Goal: Task Accomplishment & Management: Manage account settings

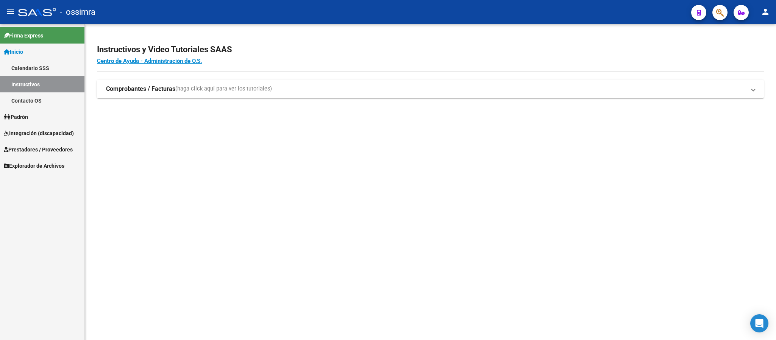
click at [46, 141] on link "Prestadores / Proveedores" at bounding box center [42, 149] width 84 height 16
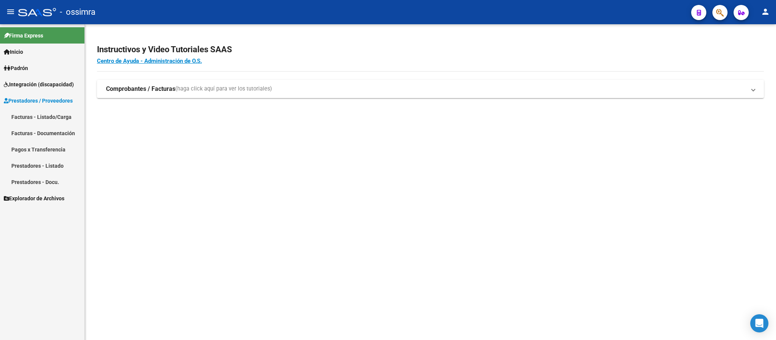
click at [45, 112] on link "Facturas - Listado/Carga" at bounding box center [42, 117] width 84 height 16
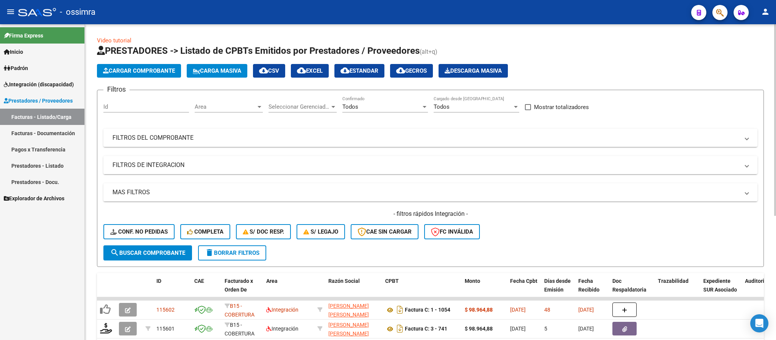
click at [373, 162] on mat-panel-title "FILTROS DE INTEGRACION" at bounding box center [425, 165] width 627 height 8
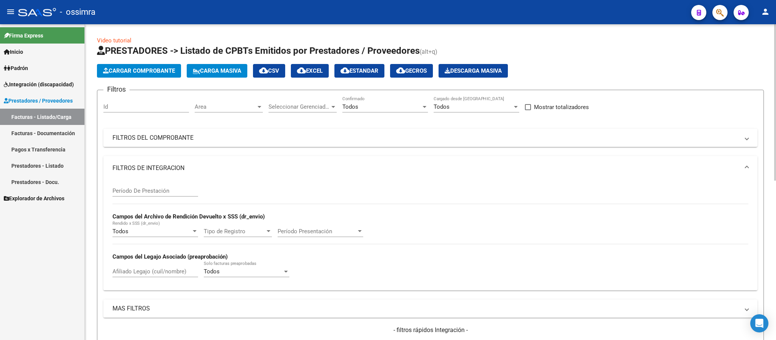
click at [149, 270] on input "Afiliado Legajo (cuil/nombre)" at bounding box center [155, 271] width 86 height 7
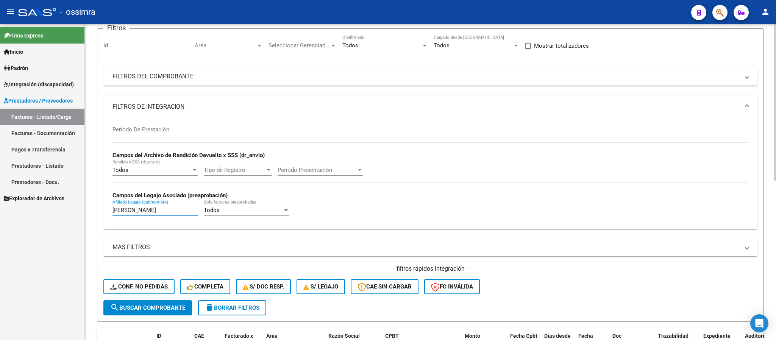
scroll to position [38, 0]
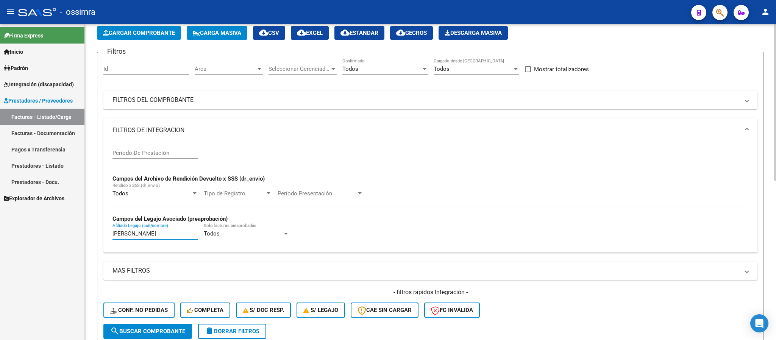
type input "orellana galvez"
click at [221, 93] on mat-expansion-panel-header "FILTROS DEL COMPROBANTE" at bounding box center [430, 100] width 654 height 18
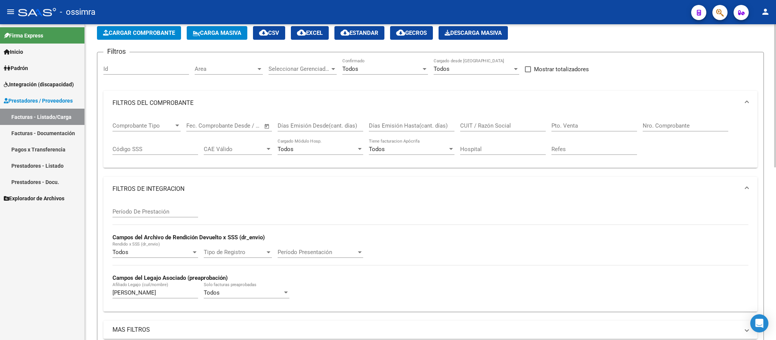
click at [493, 129] on input "CUIT / Razón Social" at bounding box center [503, 125] width 86 height 7
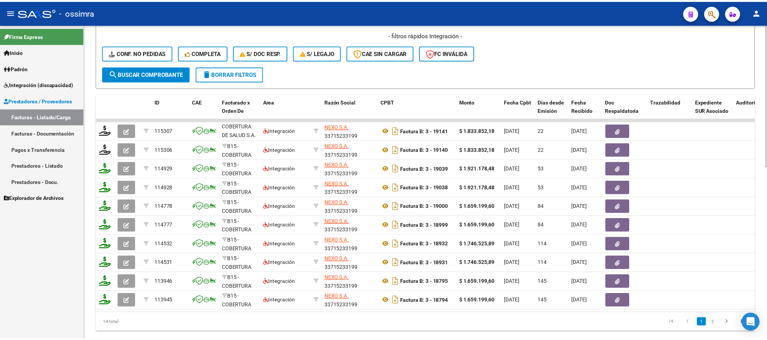
scroll to position [379, 0]
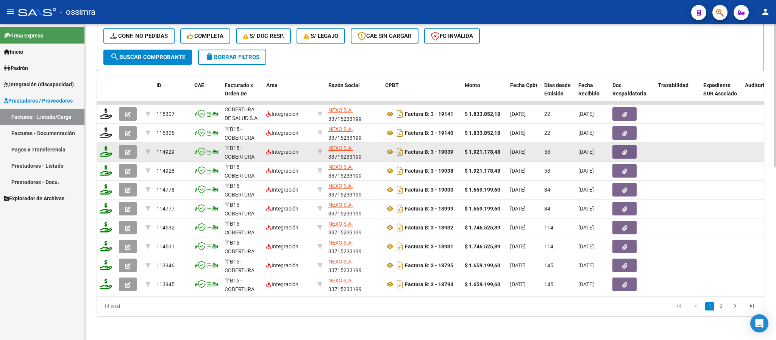
type input "33715233199"
click at [126, 150] on icon "button" at bounding box center [128, 153] width 6 height 6
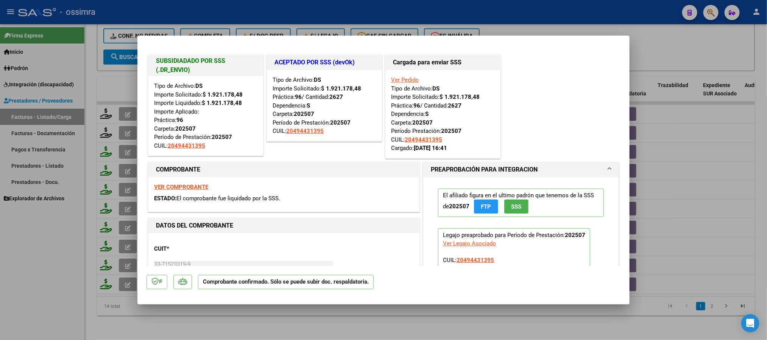
type input "$ 0,00"
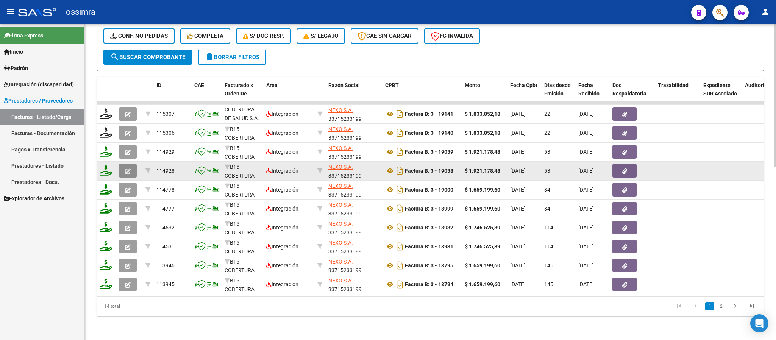
click at [125, 168] on icon "button" at bounding box center [128, 171] width 6 height 6
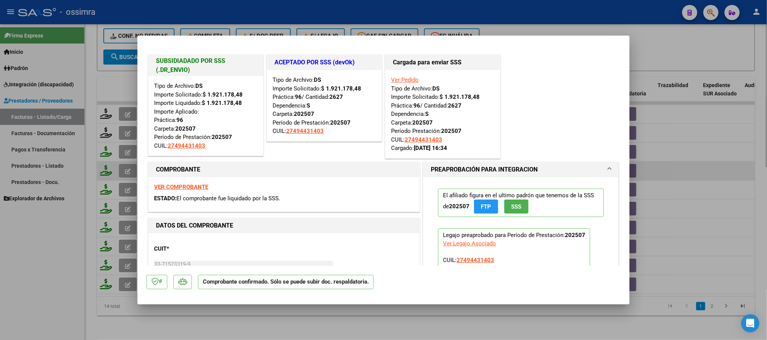
type input "$ 0,00"
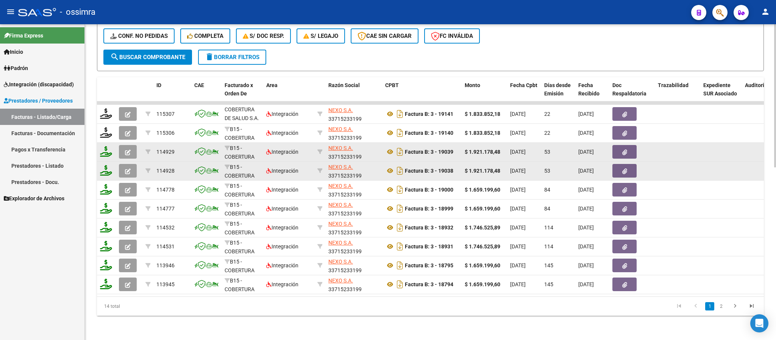
click at [129, 150] on icon "button" at bounding box center [128, 153] width 6 height 6
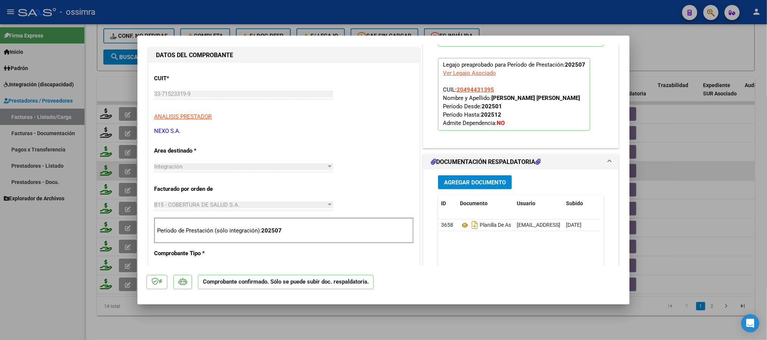
type input "$ 0,00"
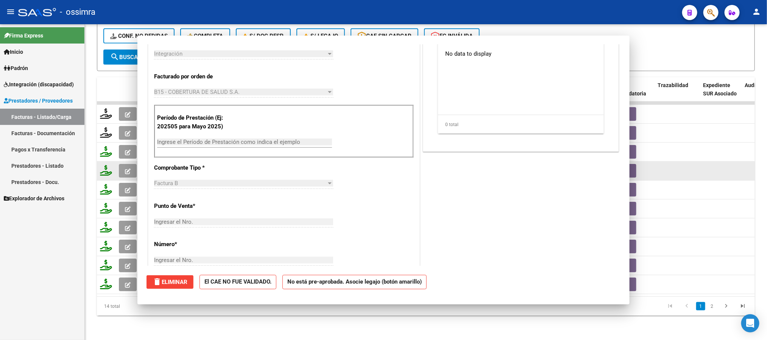
scroll to position [72, 0]
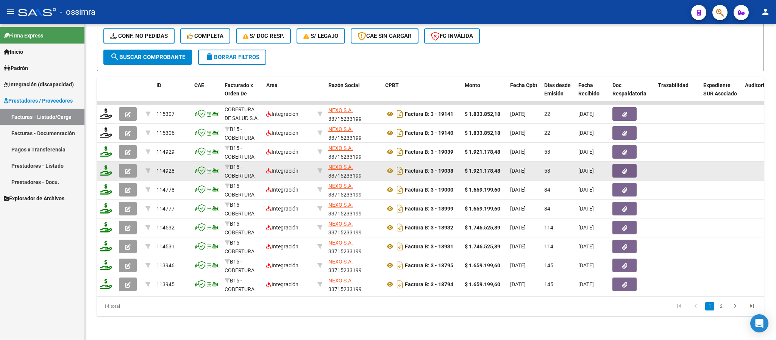
click at [123, 165] on button "button" at bounding box center [128, 171] width 18 height 14
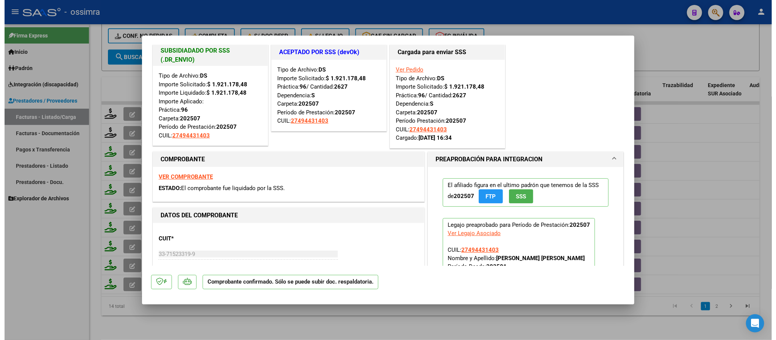
scroll to position [0, 0]
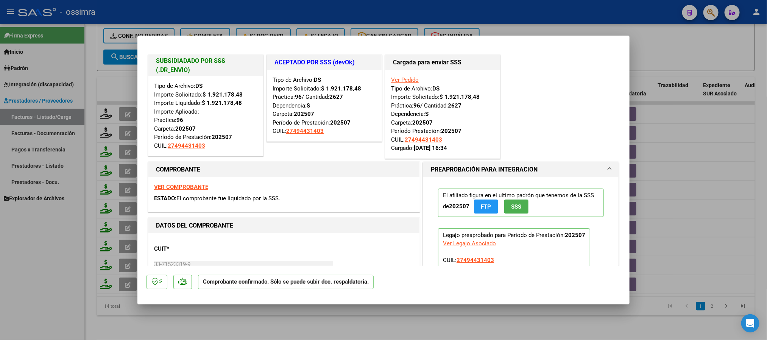
type input "$ 0,00"
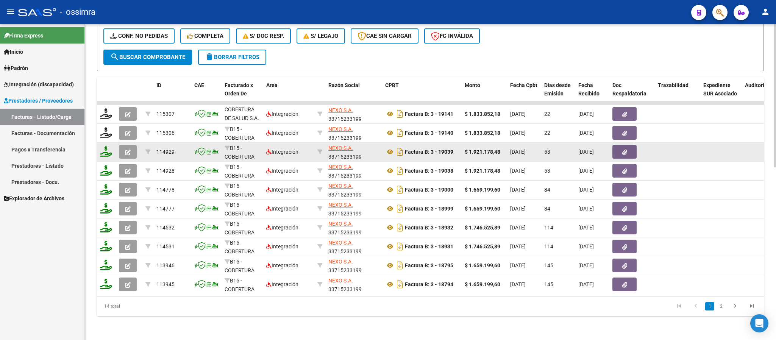
click at [123, 145] on button "button" at bounding box center [128, 152] width 18 height 14
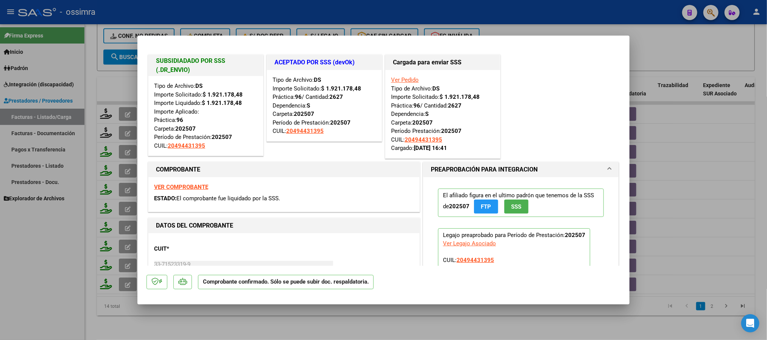
type input "$ 0,00"
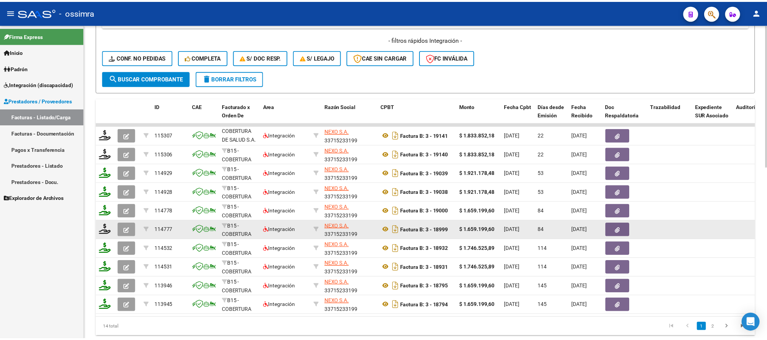
scroll to position [379, 0]
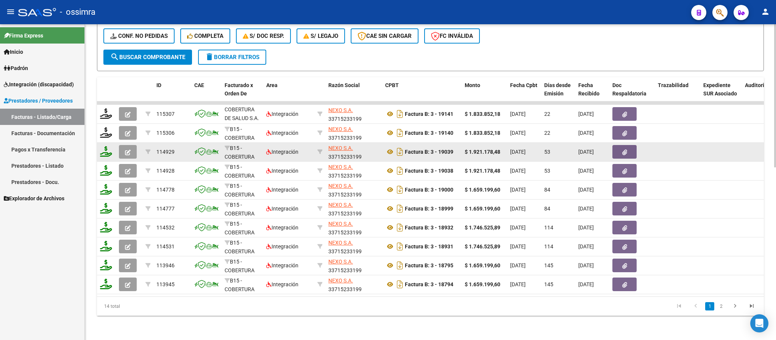
click at [128, 150] on icon "button" at bounding box center [128, 153] width 6 height 6
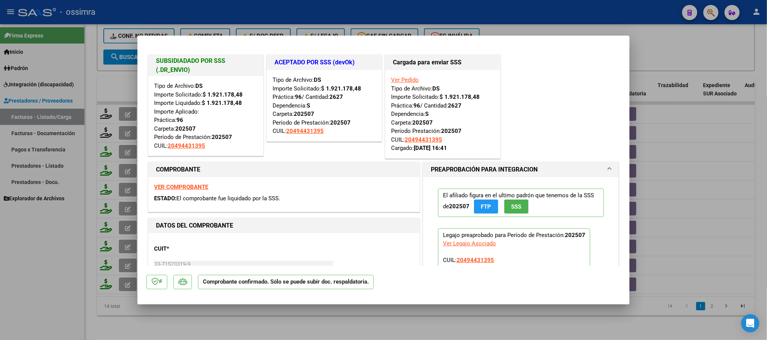
drag, startPoint x: 204, startPoint y: 102, endPoint x: 251, endPoint y: 120, distance: 50.7
click at [251, 116] on div "Tipo de Archivo: DS Importe Solicitado: $ 1.921.178,48 Importe Liquidado: $ 1.9…" at bounding box center [205, 116] width 103 height 68
click at [237, 122] on div "Tipo de Archivo: DS Importe Solicitado: $ 1.921.178,48 Importe Liquidado: $ 1.9…" at bounding box center [205, 116] width 103 height 68
drag, startPoint x: 448, startPoint y: 106, endPoint x: 465, endPoint y: 112, distance: 17.9
click at [462, 109] on div "Ver Pedido Tipo de Archivo: DS Importe Solicitado: $ 1.921.178,48 Práctica: 96 …" at bounding box center [442, 114] width 103 height 77
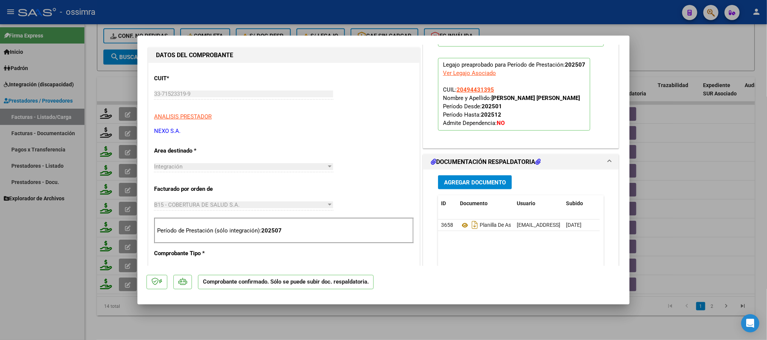
type input "$ 0,00"
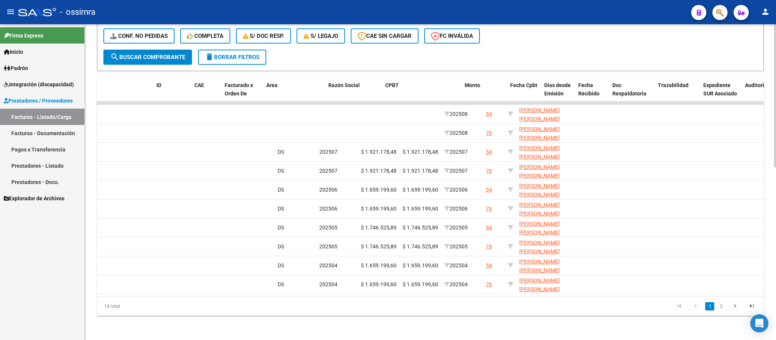
scroll to position [0, 0]
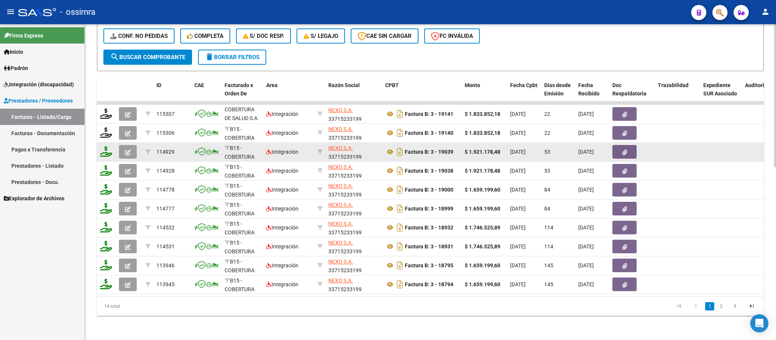
click at [131, 147] on button "button" at bounding box center [128, 152] width 18 height 14
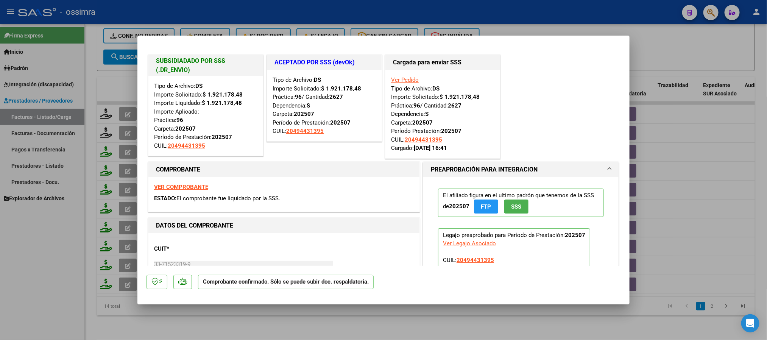
type input "$ 0,00"
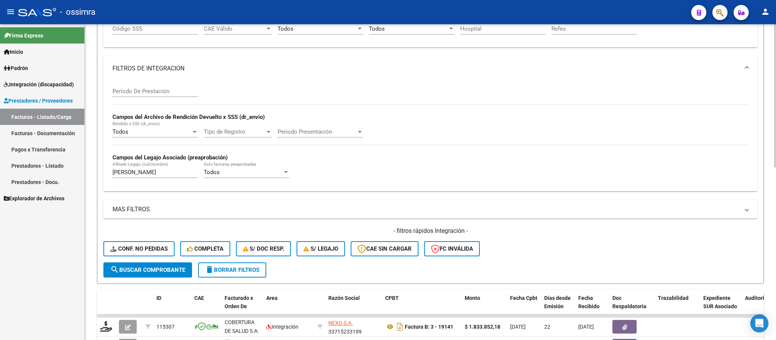
scroll to position [151, 0]
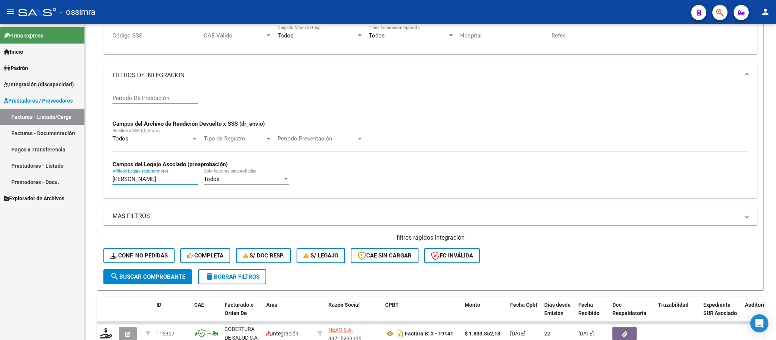
drag, startPoint x: 153, startPoint y: 179, endPoint x: 76, endPoint y: 193, distance: 78.5
click at [76, 193] on mat-sidenav-container "Firma Express Inicio Calendario SSS Instructivos Contacto OS Padrón Afiliados E…" at bounding box center [388, 182] width 776 height 316
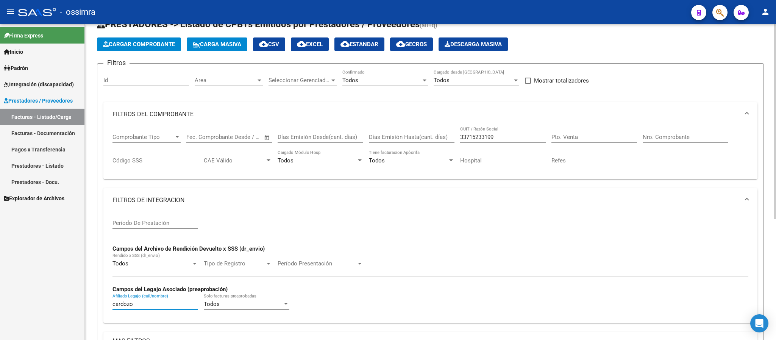
scroll to position [25, 0]
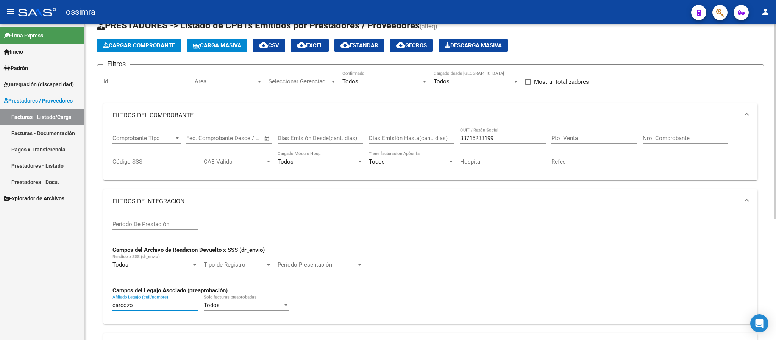
type input "cardozo"
drag, startPoint x: 519, startPoint y: 139, endPoint x: 436, endPoint y: 150, distance: 83.7
click at [436, 150] on div "Comprobante Tipo Comprobante Tipo Fecha inicio – Fecha fin Fec. Comprobante Des…" at bounding box center [430, 151] width 636 height 47
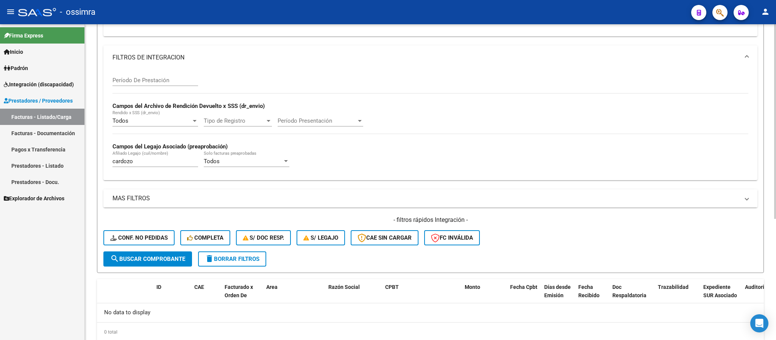
scroll to position [196, 0]
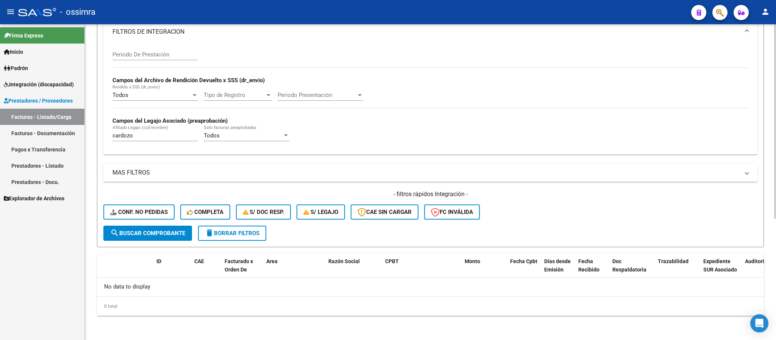
click at [146, 133] on input "cardozo" at bounding box center [155, 135] width 86 height 7
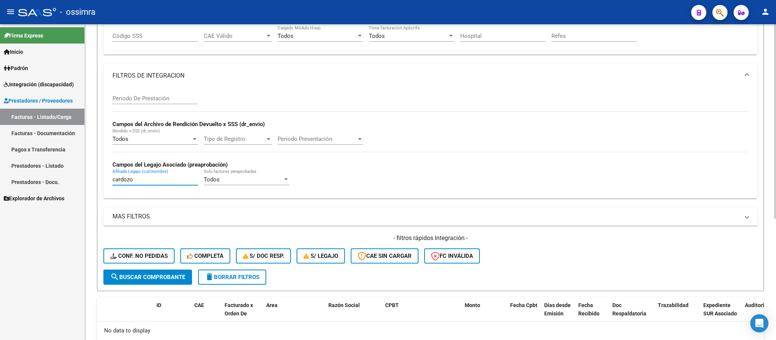
scroll to position [82, 0]
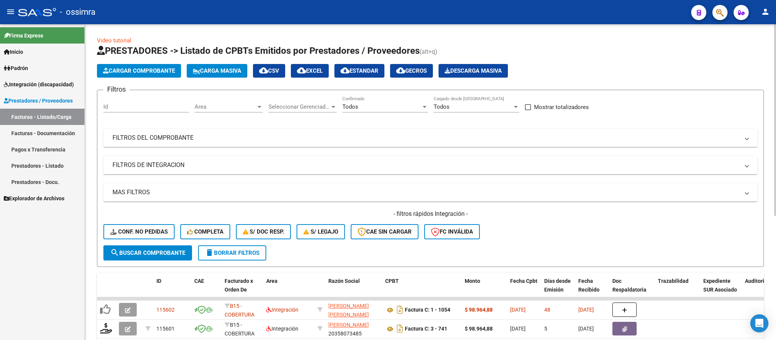
click at [143, 165] on mat-panel-title "FILTROS DE INTEGRACION" at bounding box center [425, 165] width 627 height 8
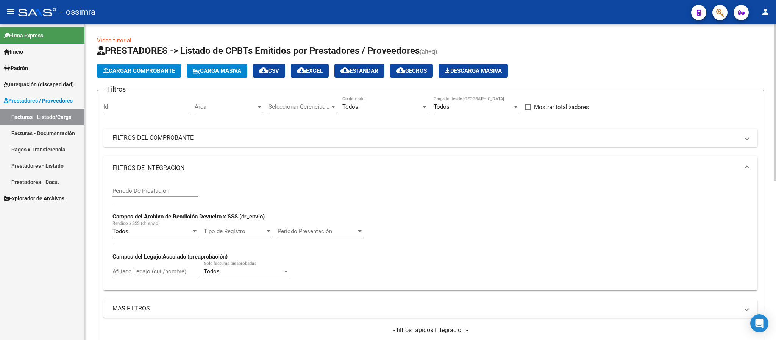
click at [121, 268] on div "Afiliado Legajo (cuil/nombre)" at bounding box center [155, 269] width 86 height 16
type input "cardozo agustin"
drag, startPoint x: 159, startPoint y: 275, endPoint x: 83, endPoint y: 277, distance: 75.7
click at [83, 277] on mat-sidenav-container "Firma Express Inicio Calendario SSS Instructivos Contacto OS Padrón Afiliados E…" at bounding box center [388, 182] width 776 height 316
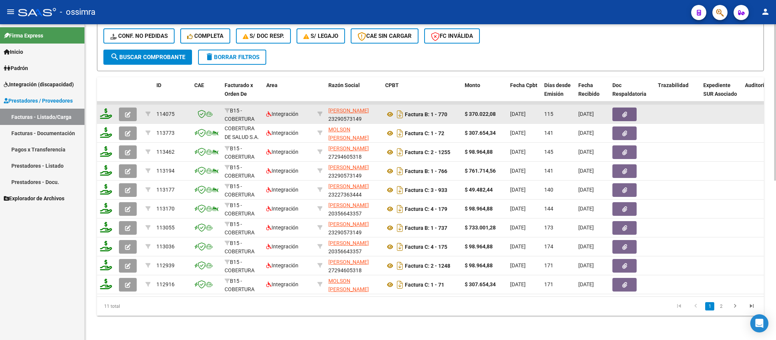
type input "[PERSON_NAME]"
click at [130, 112] on icon "button" at bounding box center [128, 115] width 6 height 6
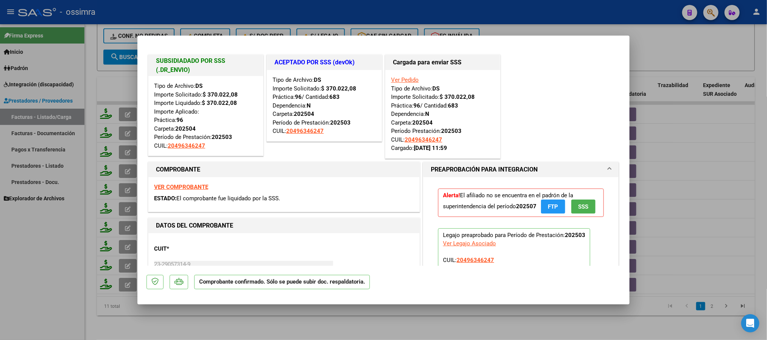
type input "$ 0,00"
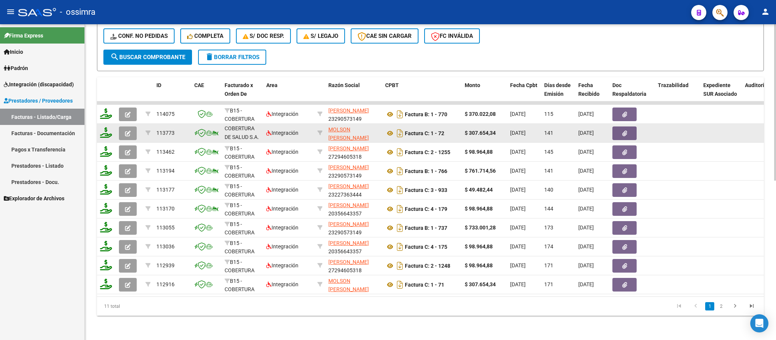
click at [126, 131] on icon "button" at bounding box center [128, 134] width 6 height 6
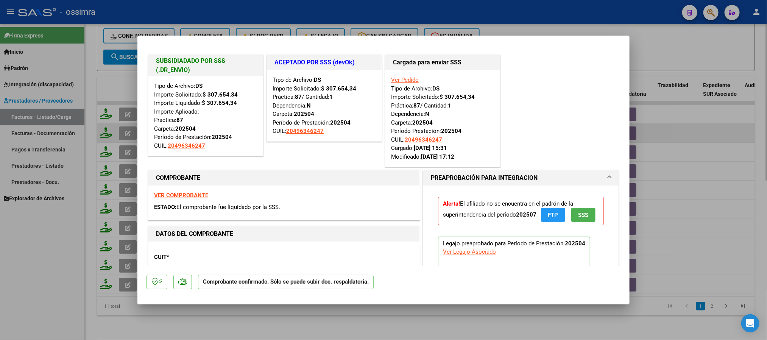
type input "$ 0,00"
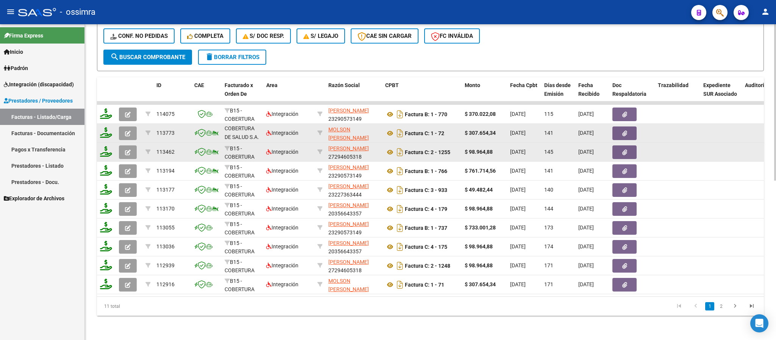
click at [125, 150] on icon "button" at bounding box center [128, 153] width 6 height 6
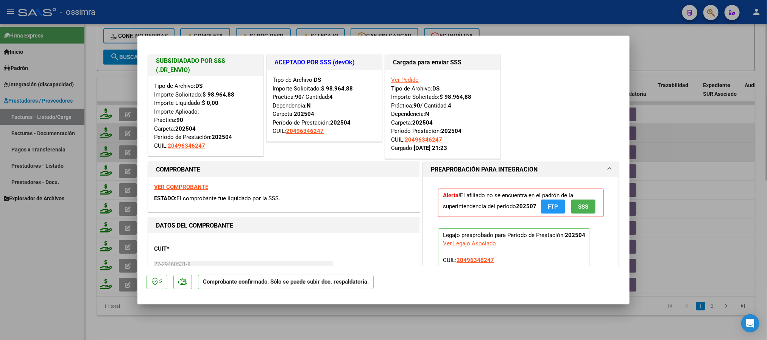
type input "$ 0,00"
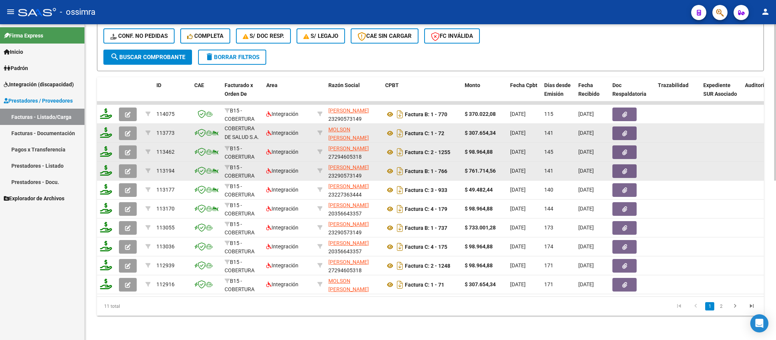
click at [125, 166] on button "button" at bounding box center [128, 171] width 18 height 14
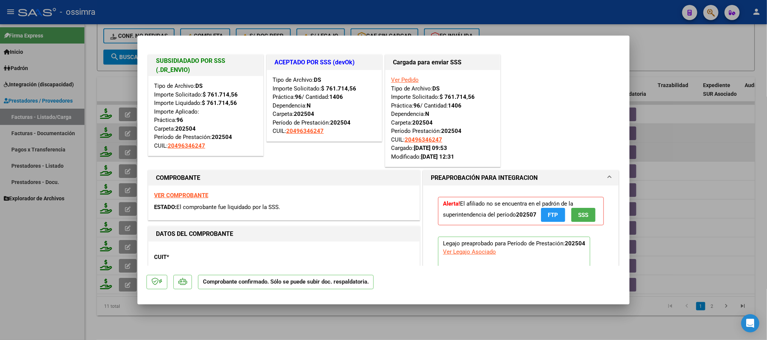
type input "$ 0,00"
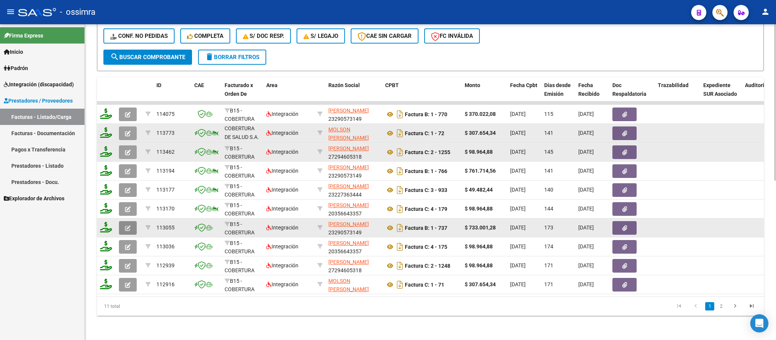
click at [125, 225] on icon "button" at bounding box center [128, 228] width 6 height 6
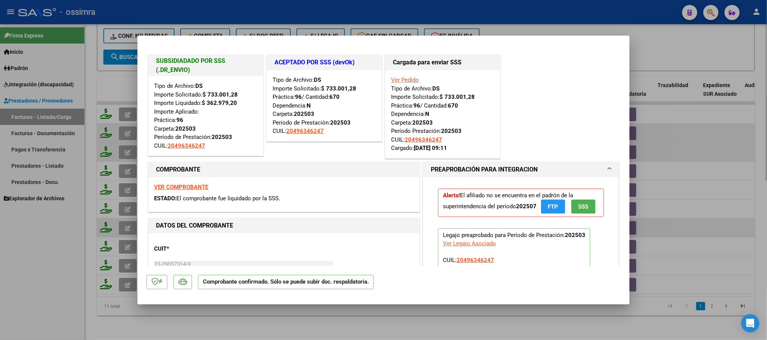
type input "$ 0,00"
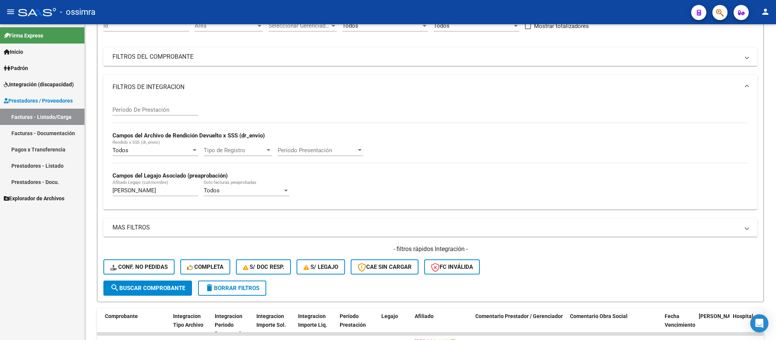
scroll to position [38, 0]
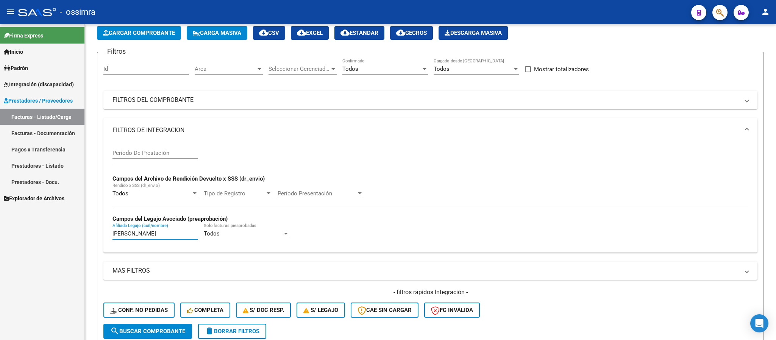
drag, startPoint x: 138, startPoint y: 235, endPoint x: 71, endPoint y: 231, distance: 67.2
click at [71, 231] on mat-sidenav-container "Firma Express Inicio Calendario SSS Instructivos Contacto OS Padrón Afiliados E…" at bounding box center [388, 182] width 776 height 316
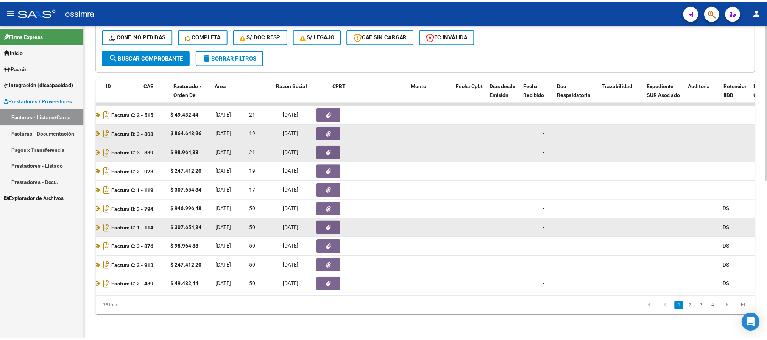
scroll to position [0, 0]
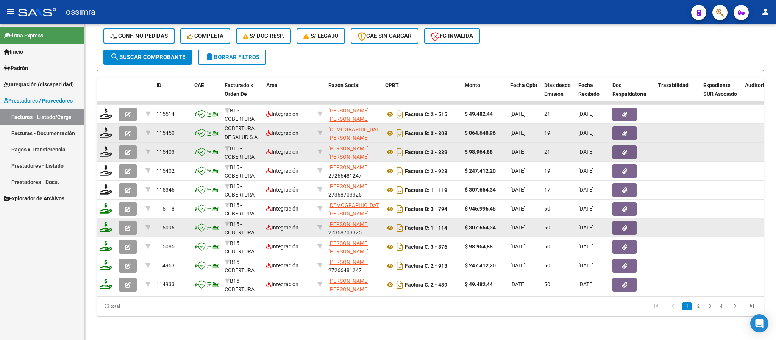
type input "galvan jere"
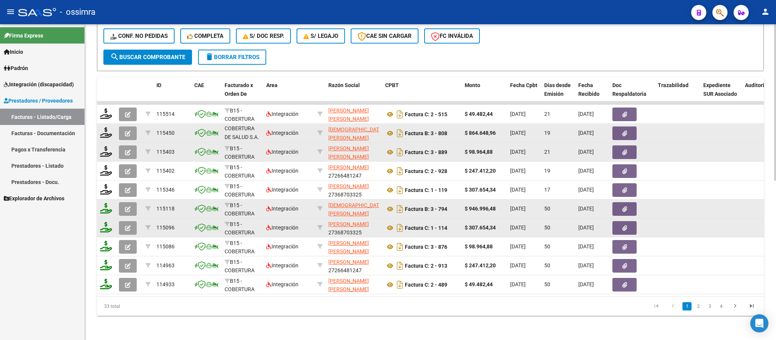
click at [128, 206] on icon "button" at bounding box center [128, 209] width 6 height 6
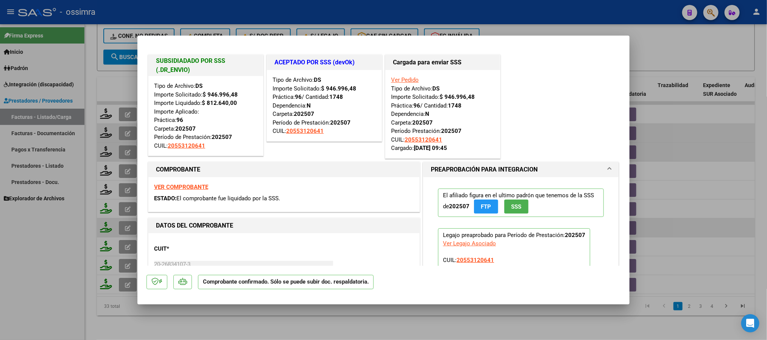
type input "$ 0,00"
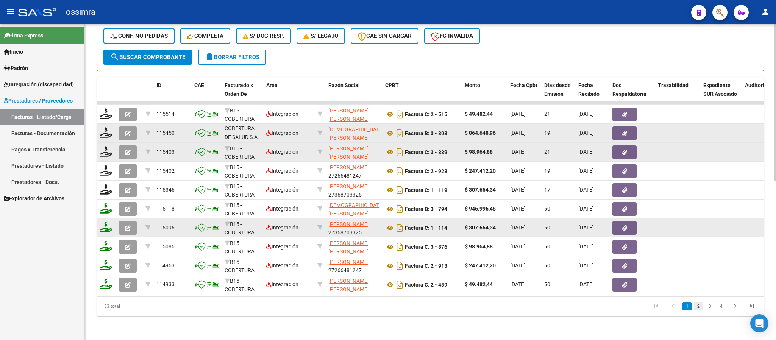
click at [698, 309] on link "2" at bounding box center [698, 306] width 9 height 8
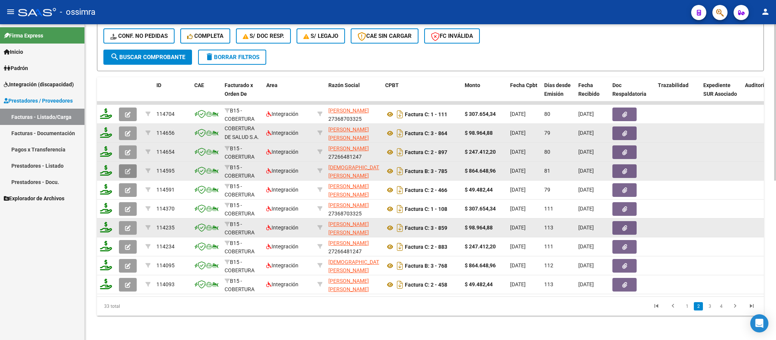
click at [125, 168] on icon "button" at bounding box center [128, 171] width 6 height 6
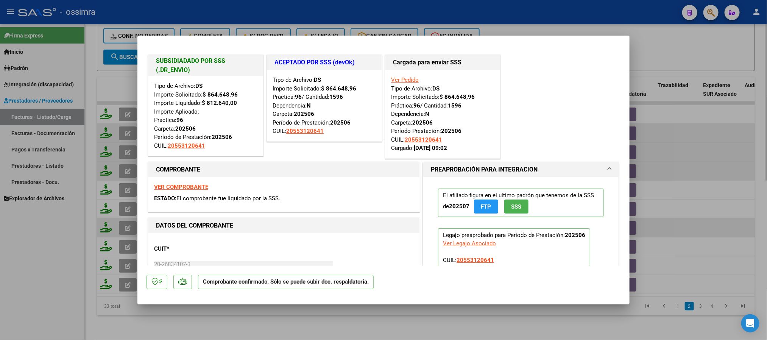
type input "$ 0,00"
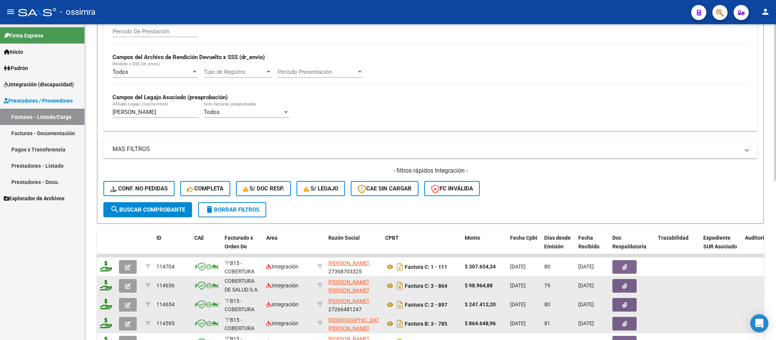
scroll to position [95, 0]
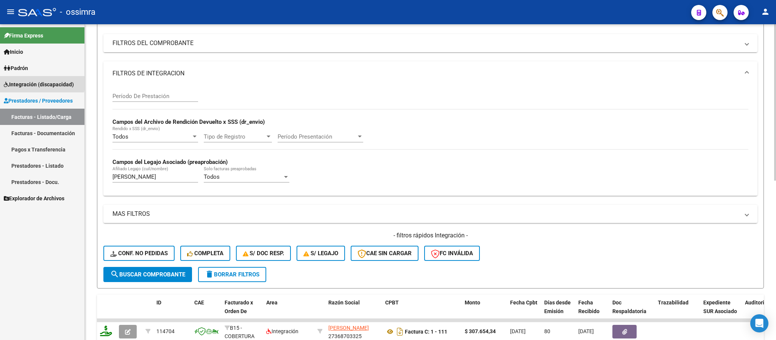
click at [24, 83] on span "Integración (discapacidad)" at bounding box center [39, 84] width 70 height 8
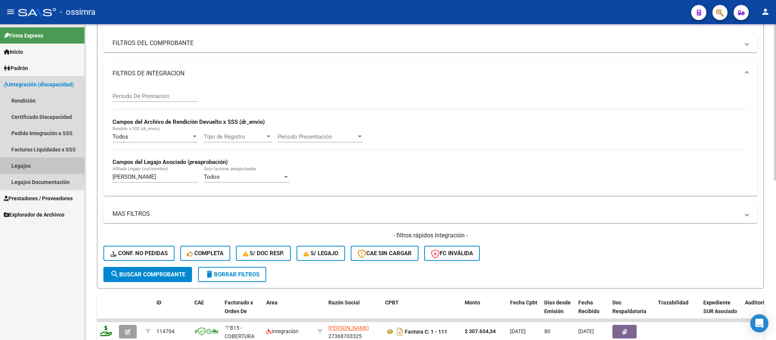
click at [26, 167] on link "Legajos" at bounding box center [42, 165] width 84 height 16
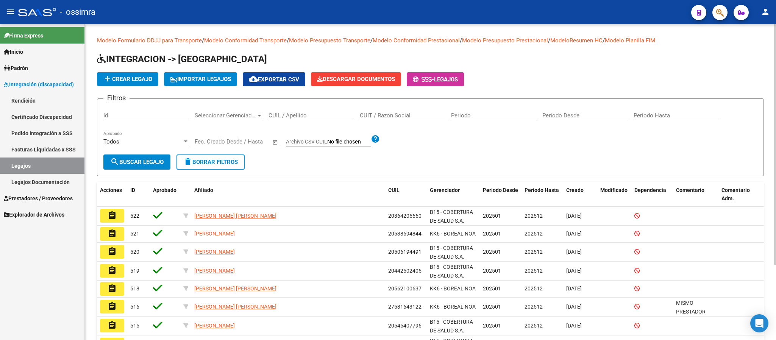
click at [321, 117] on input "CUIL / Apellido" at bounding box center [311, 115] width 86 height 7
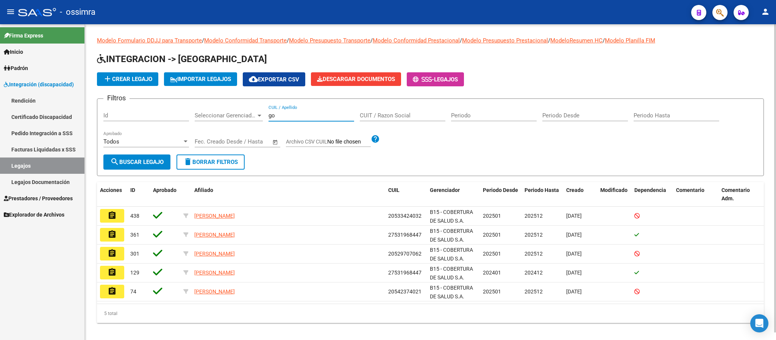
type input "g"
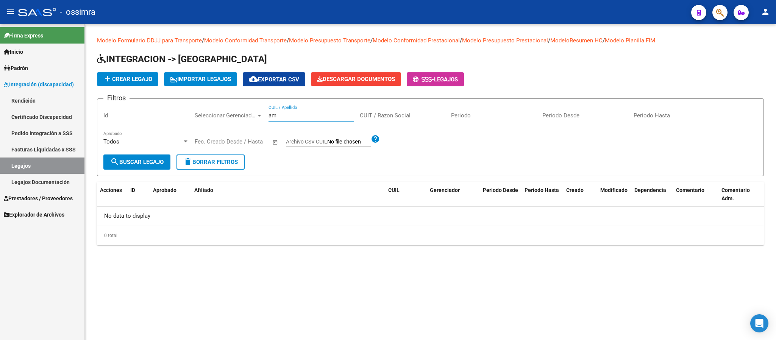
type input "a"
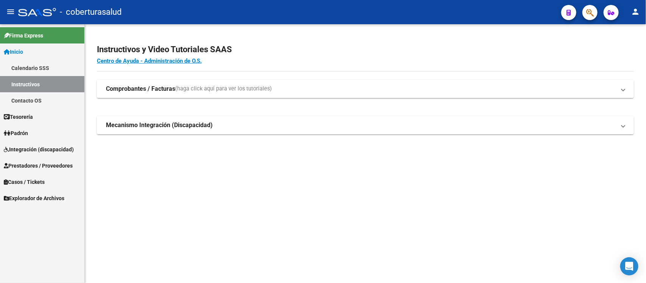
click at [52, 151] on span "Integración (discapacidad)" at bounding box center [39, 149] width 70 height 8
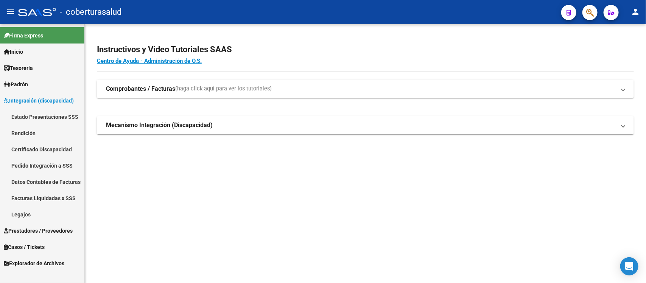
click at [44, 231] on span "Prestadores / Proveedores" at bounding box center [38, 231] width 69 height 8
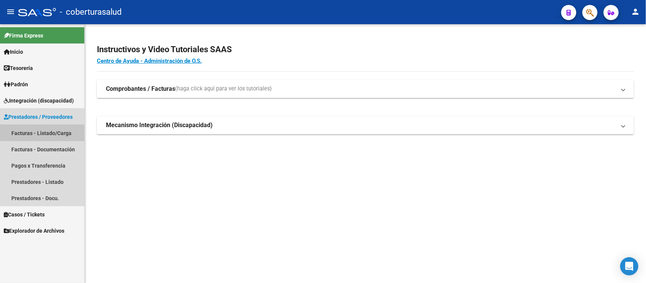
click at [33, 135] on link "Facturas - Listado/Carga" at bounding box center [42, 133] width 84 height 16
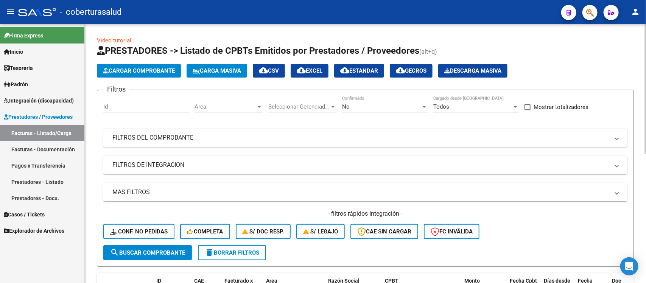
click at [392, 106] on div "No" at bounding box center [381, 106] width 79 height 7
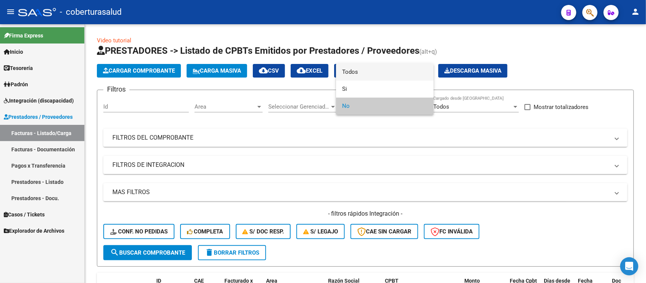
click at [392, 71] on span "Todos" at bounding box center [385, 72] width 86 height 17
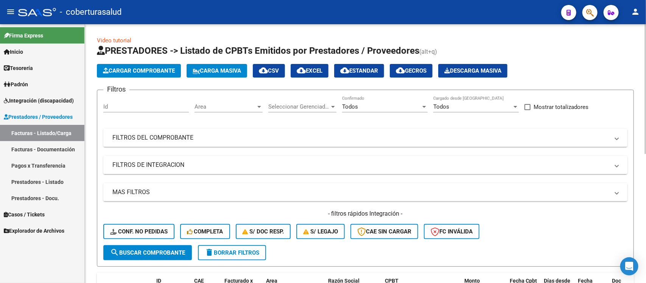
click at [232, 165] on mat-panel-title "FILTROS DE INTEGRACION" at bounding box center [360, 165] width 497 height 8
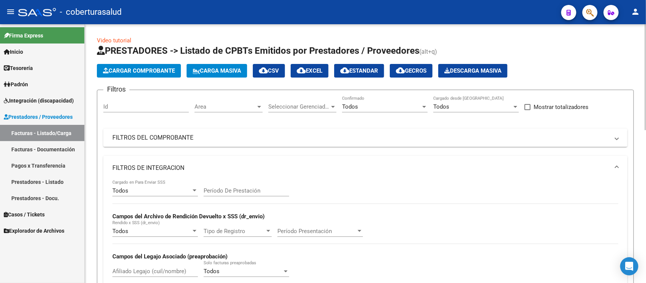
scroll to position [47, 0]
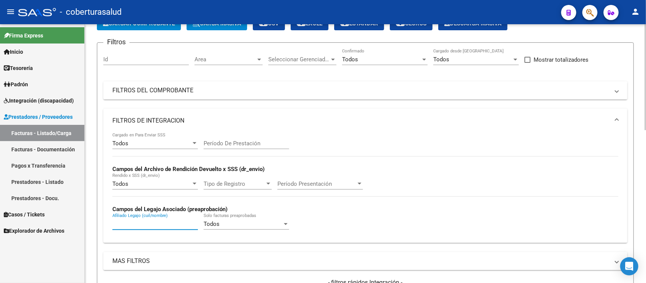
click at [133, 222] on input "Afiliado Legajo (cuil/nombre)" at bounding box center [155, 224] width 86 height 7
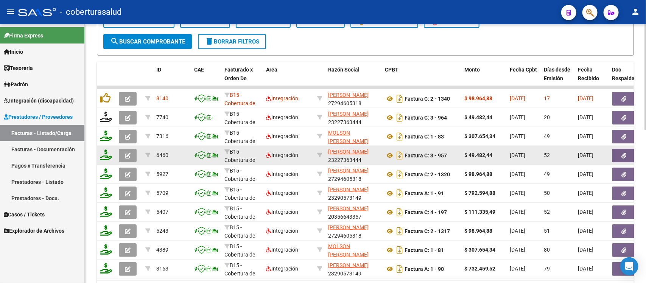
scroll to position [331, 0]
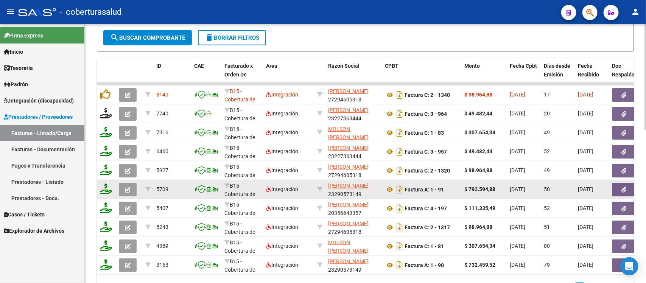
type input "cardoso agustin"
click at [127, 189] on icon "button" at bounding box center [128, 190] width 6 height 6
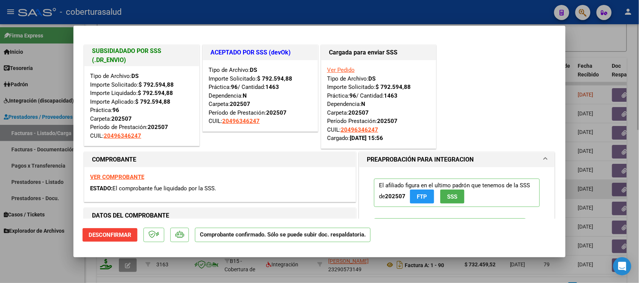
type input "$ 0,00"
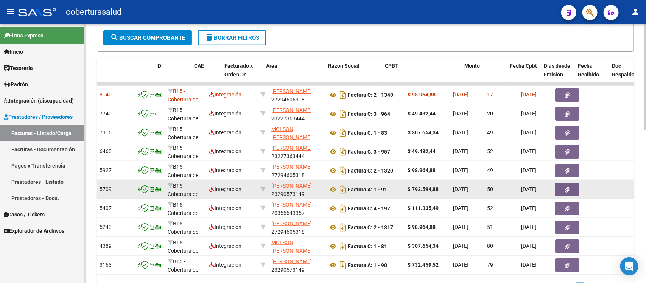
scroll to position [0, 0]
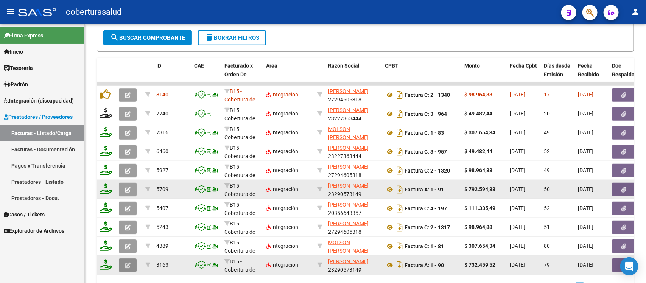
click at [125, 263] on icon "button" at bounding box center [128, 266] width 6 height 6
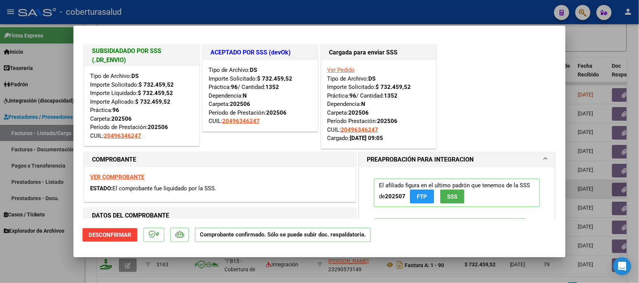
type input "$ 0,00"
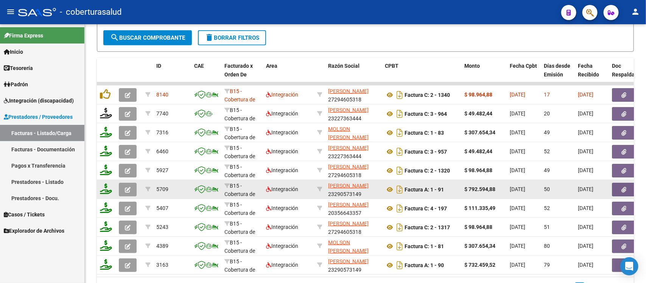
scroll to position [1, 0]
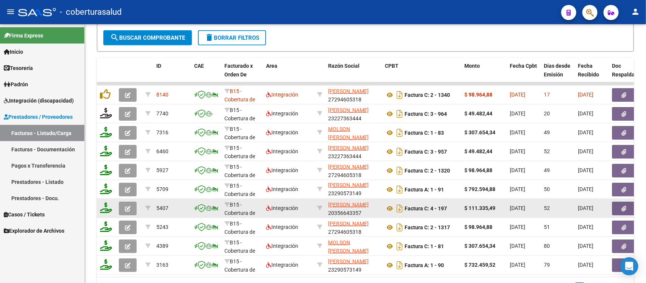
drag, startPoint x: 364, startPoint y: 193, endPoint x: 333, endPoint y: 198, distance: 31.4
click at [329, 192] on div "SIMONI PABLO ELIO 23290573149" at bounding box center [353, 190] width 51 height 16
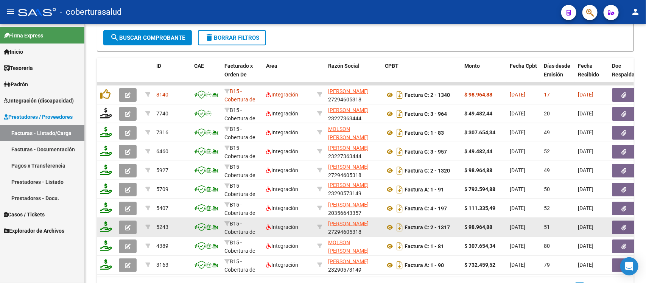
copy div "23290573149"
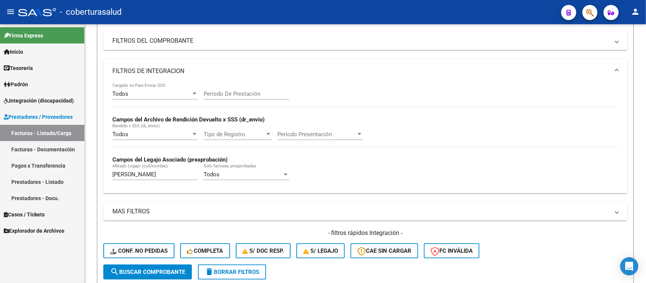
scroll to position [95, 0]
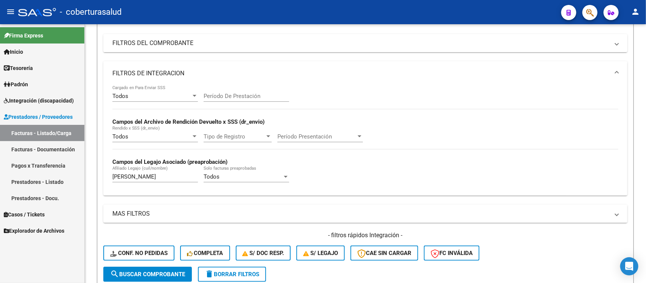
click at [358, 45] on mat-panel-title "FILTROS DEL COMPROBANTE" at bounding box center [360, 43] width 497 height 8
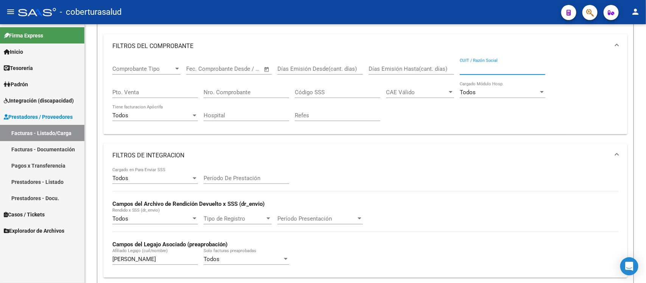
click at [489, 65] on input "CUIT / Razón Social" at bounding box center [503, 68] width 86 height 7
paste input "23290573149"
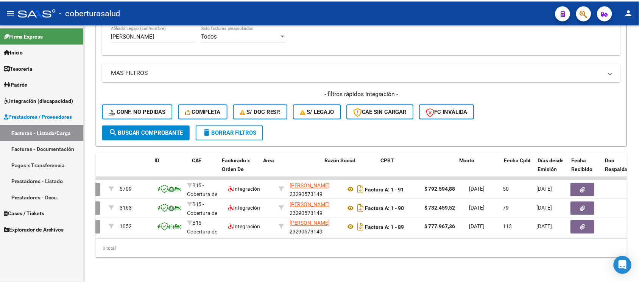
scroll to position [0, 0]
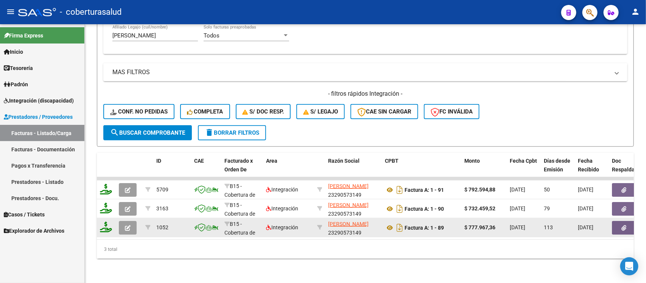
type input "23290573149"
click at [131, 221] on button "button" at bounding box center [128, 228] width 18 height 14
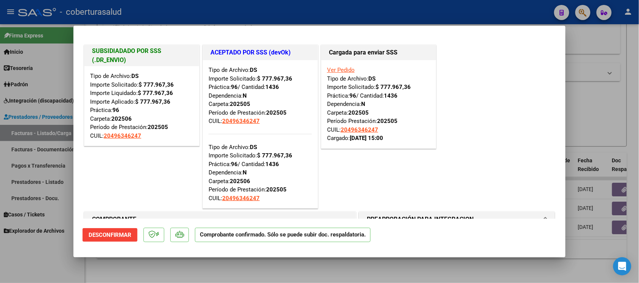
type input "$ 0,00"
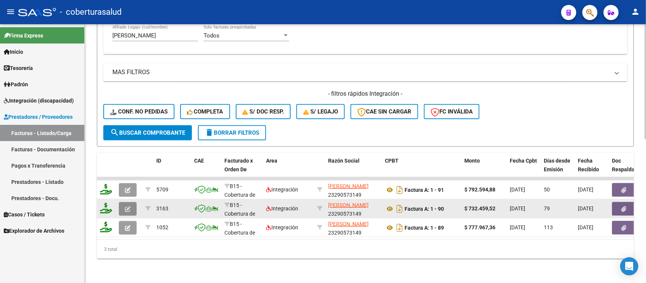
click at [129, 206] on icon "button" at bounding box center [128, 209] width 6 height 6
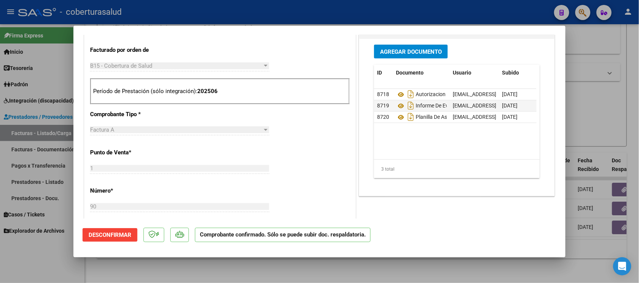
scroll to position [331, 0]
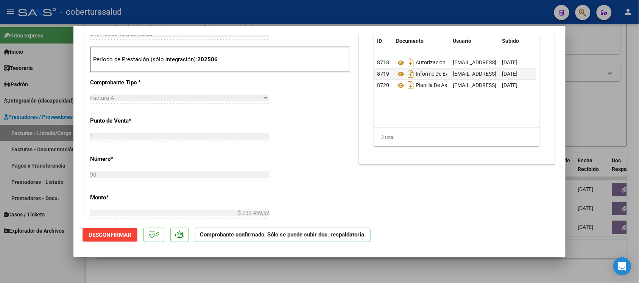
type input "$ 0,00"
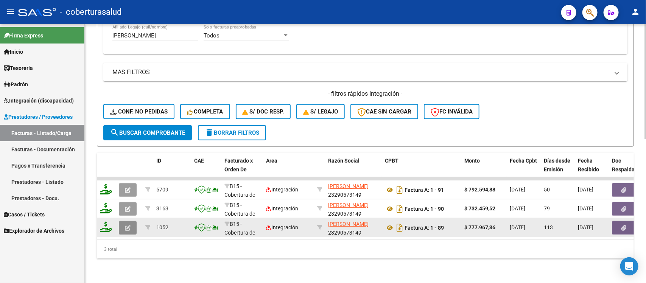
click at [122, 221] on button "button" at bounding box center [128, 228] width 18 height 14
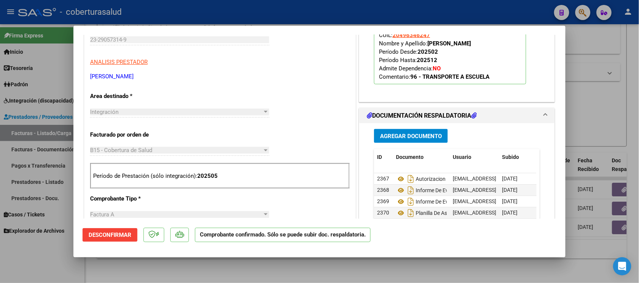
scroll to position [331, 0]
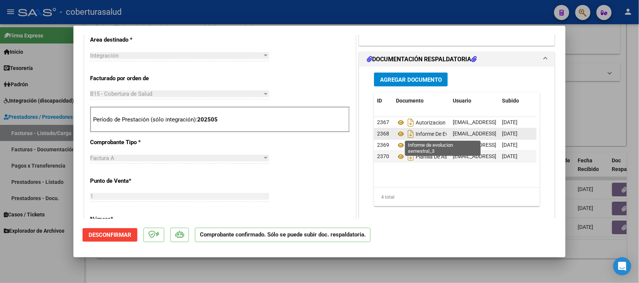
click at [423, 134] on span "Informe De Evolucion Semestral_3" at bounding box center [445, 134] width 99 height 6
click at [397, 135] on icon at bounding box center [401, 133] width 10 height 9
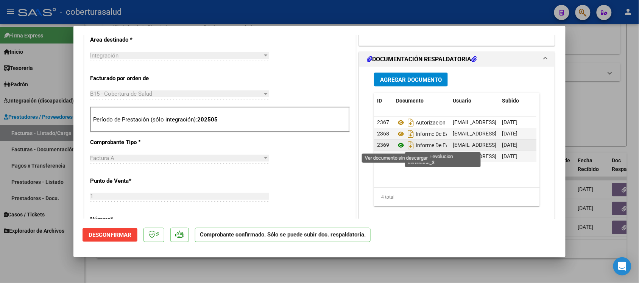
click at [396, 146] on icon at bounding box center [401, 145] width 10 height 9
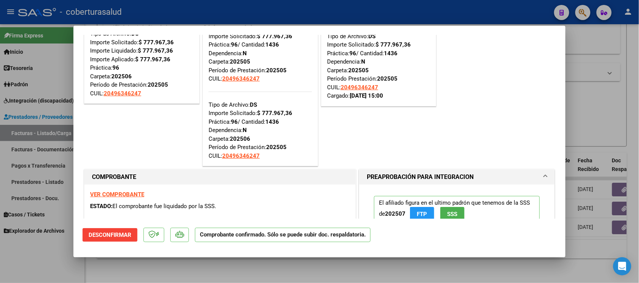
scroll to position [95, 0]
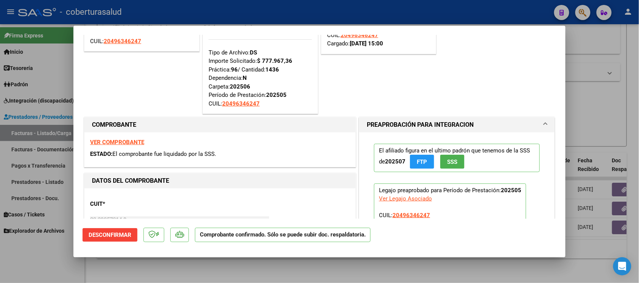
click at [133, 143] on strong "VER COMPROBANTE" at bounding box center [117, 142] width 54 height 7
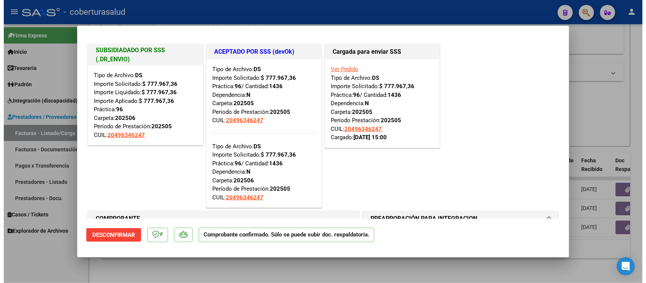
scroll to position [0, 0]
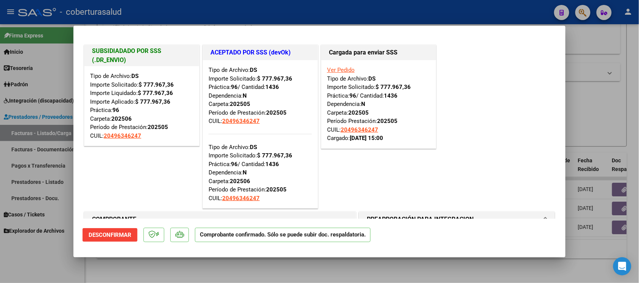
type input "$ 0,00"
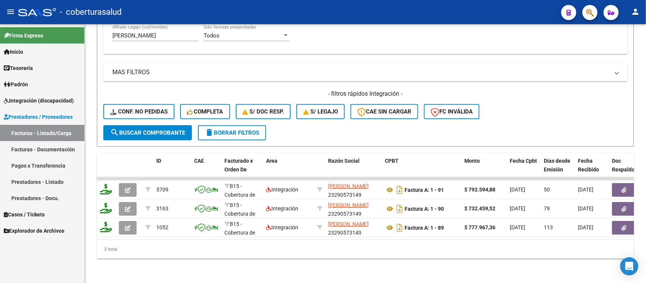
click at [39, 100] on span "Integración (discapacidad)" at bounding box center [39, 101] width 70 height 8
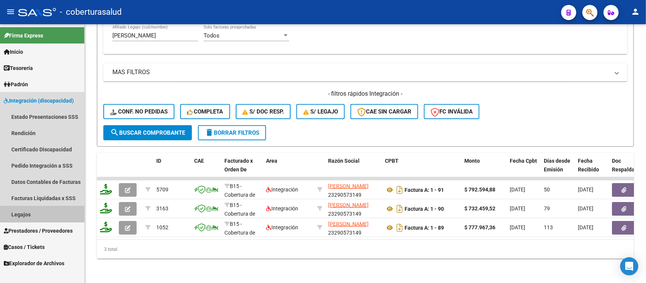
click at [29, 215] on link "Legajos" at bounding box center [42, 214] width 84 height 16
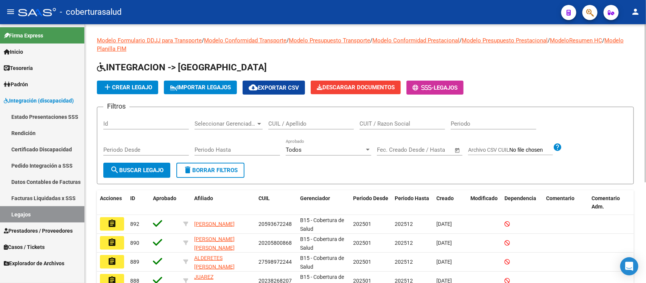
click at [281, 123] on input "CUIL / Apellido" at bounding box center [311, 123] width 86 height 7
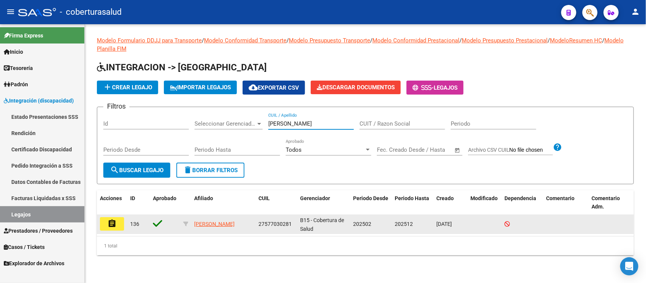
type input "gomez sandoval"
click at [114, 223] on mat-icon "assignment" at bounding box center [112, 223] width 9 height 9
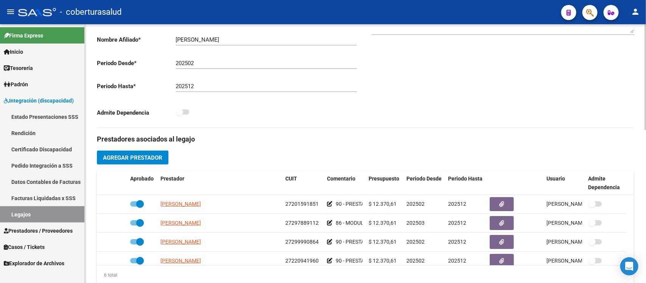
scroll to position [189, 0]
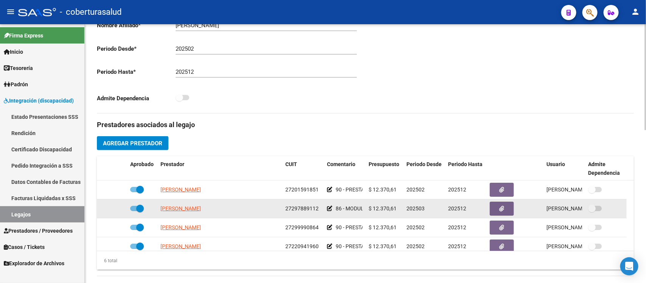
click at [328, 208] on icon at bounding box center [329, 208] width 5 height 5
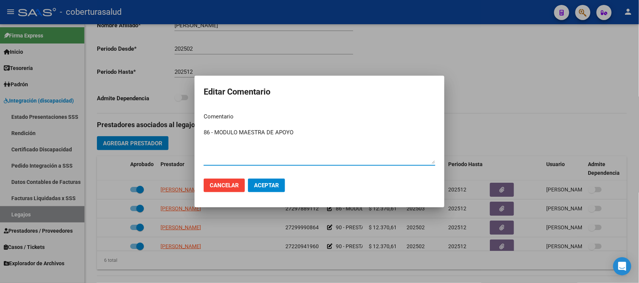
click at [211, 130] on textarea "86 - MODULO MAESTRA DE APOYO" at bounding box center [320, 146] width 232 height 36
type textarea "87 - MODULO MAESTRA DE APOYO"
click at [273, 181] on button "Aceptar" at bounding box center [266, 186] width 37 height 14
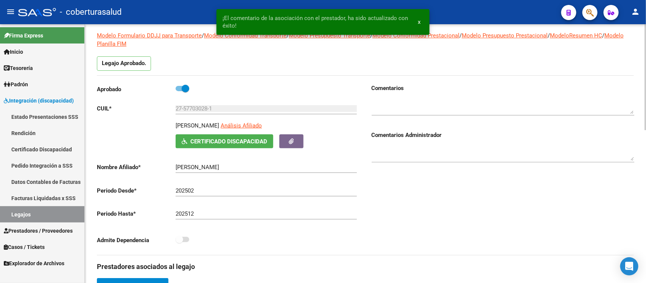
scroll to position [0, 0]
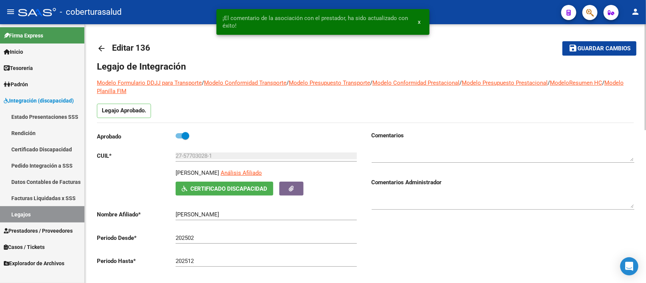
click at [602, 48] on span "Guardar cambios" at bounding box center [604, 48] width 53 height 7
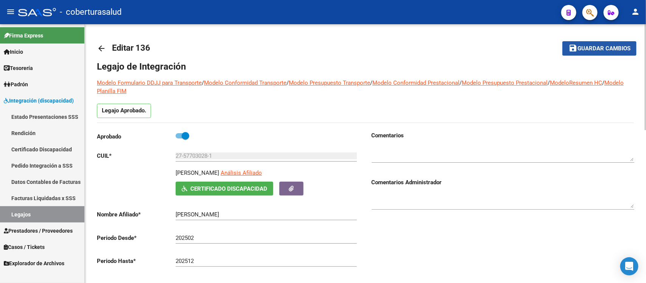
click at [572, 47] on mat-icon "save" at bounding box center [573, 48] width 9 height 9
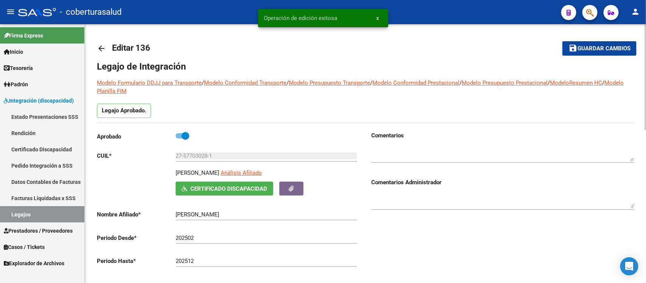
click at [101, 48] on mat-icon "arrow_back" at bounding box center [101, 48] width 9 height 9
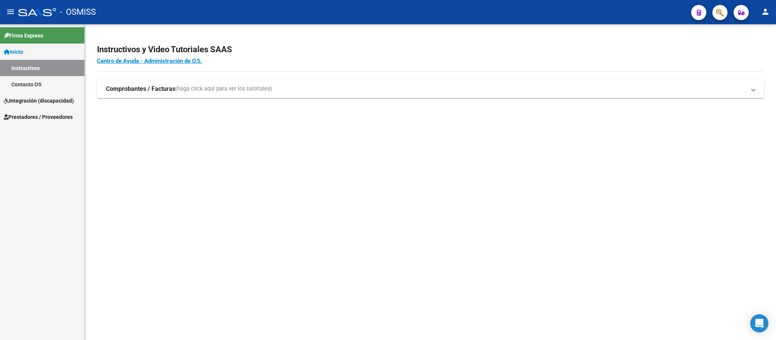
click at [55, 103] on span "Integración (discapacidad)" at bounding box center [39, 101] width 70 height 8
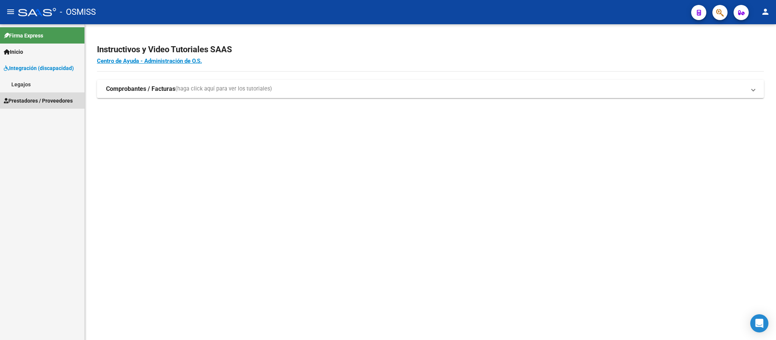
click at [50, 98] on span "Prestadores / Proveedores" at bounding box center [38, 101] width 69 height 8
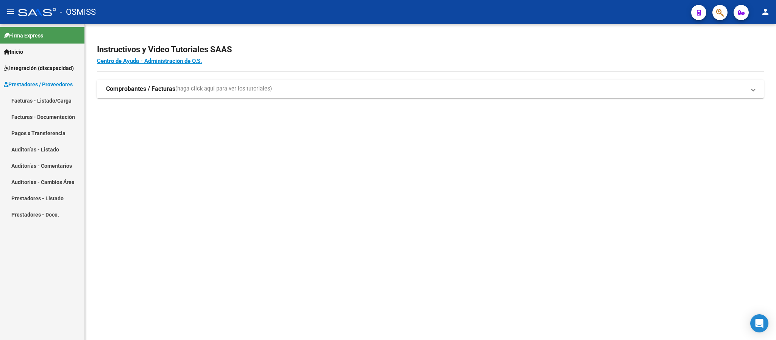
click at [42, 100] on link "Facturas - Listado/Carga" at bounding box center [42, 100] width 84 height 16
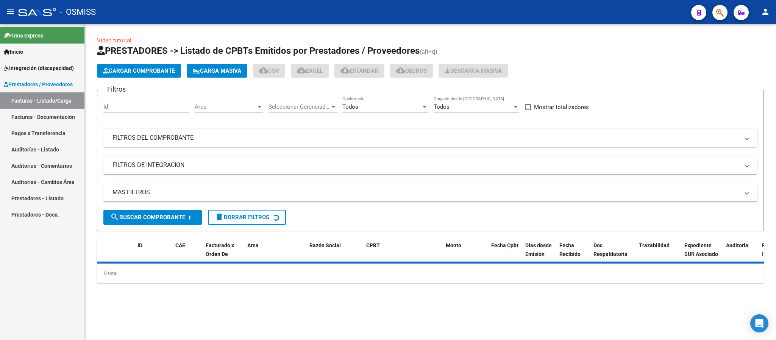
click at [211, 167] on mat-panel-title "FILTROS DE INTEGRACION" at bounding box center [425, 165] width 627 height 8
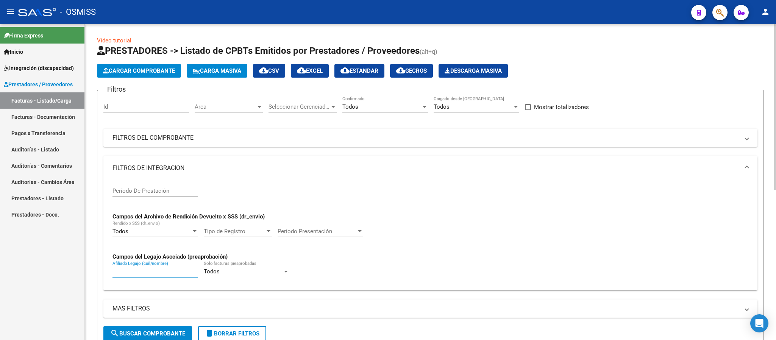
click at [137, 269] on input "Afiliado Legajo (cuil/nombre)" at bounding box center [155, 271] width 86 height 7
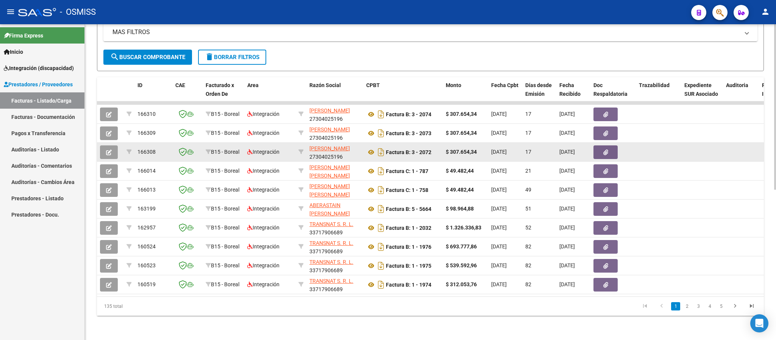
type input "cortez aros"
click at [108, 150] on icon "button" at bounding box center [109, 153] width 6 height 6
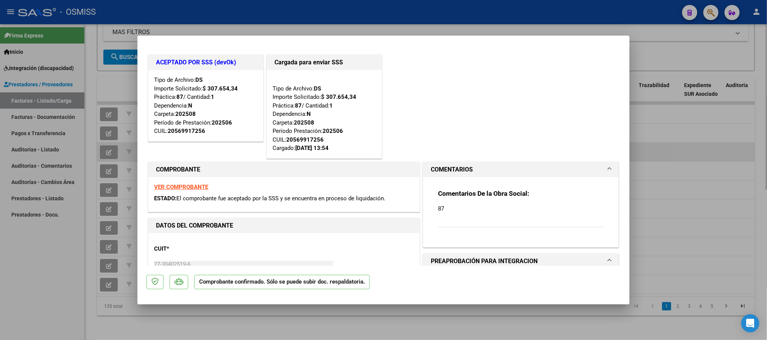
type input "$ 0,00"
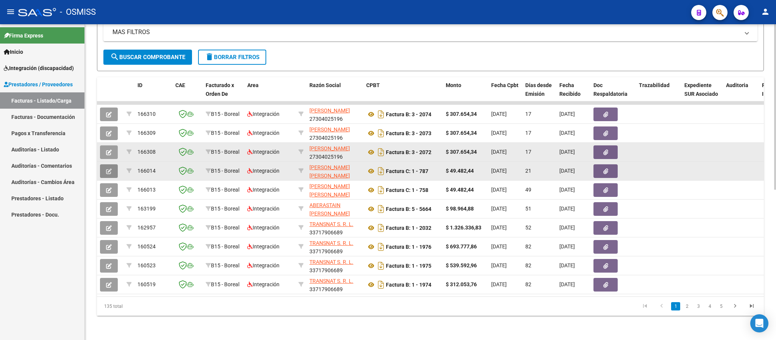
click at [115, 165] on button "button" at bounding box center [109, 171] width 18 height 14
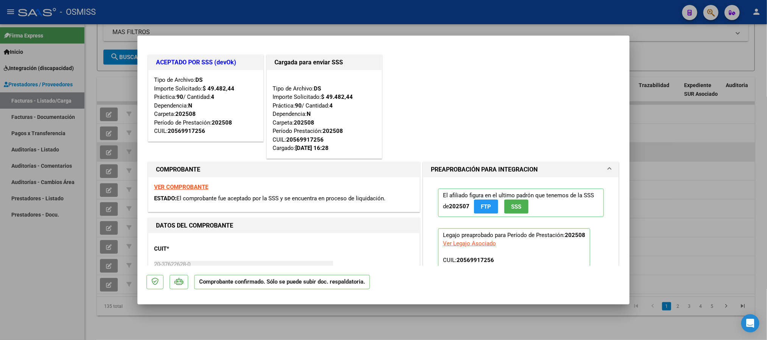
type input "$ 0,00"
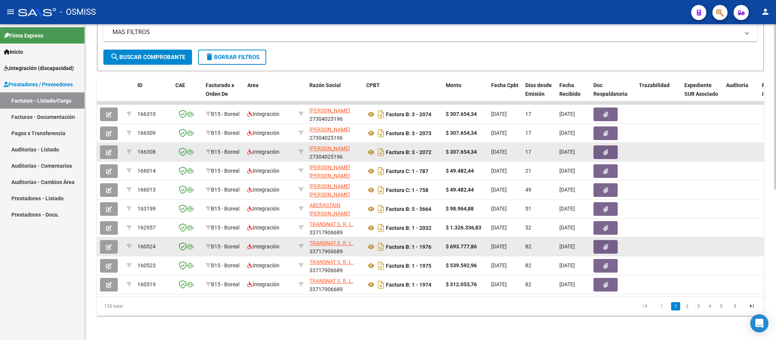
click at [111, 244] on icon "button" at bounding box center [109, 247] width 6 height 6
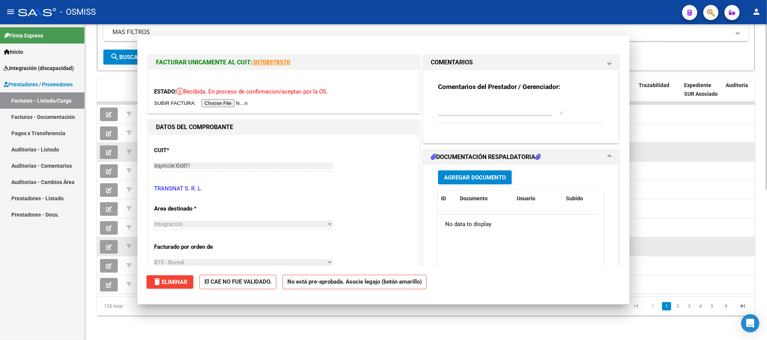
type input "$ 0,00"
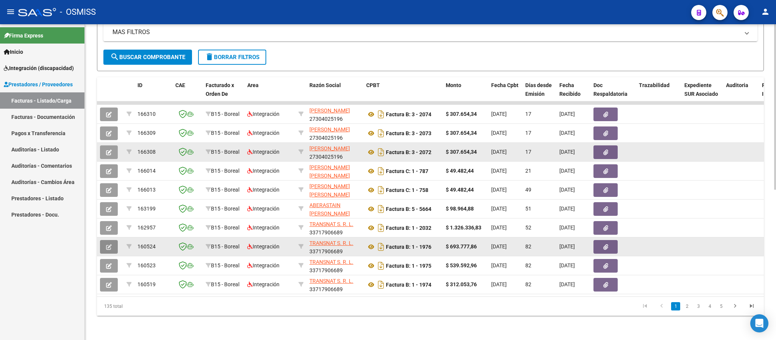
click at [111, 244] on icon "button" at bounding box center [109, 247] width 6 height 6
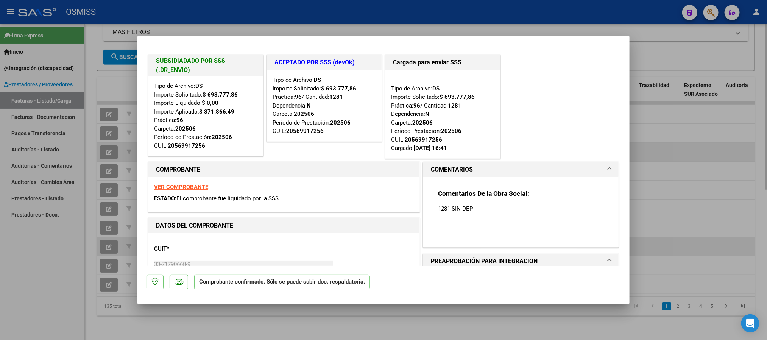
click at [182, 189] on strong "VER COMPROBANTE" at bounding box center [181, 187] width 54 height 7
drag, startPoint x: 203, startPoint y: 111, endPoint x: 242, endPoint y: 117, distance: 39.0
click at [242, 117] on div "Tipo de Archivo: DS Importe Solicitado: $ 693.777,86 Importe Liquidado: $ 0,00 …" at bounding box center [205, 116] width 103 height 68
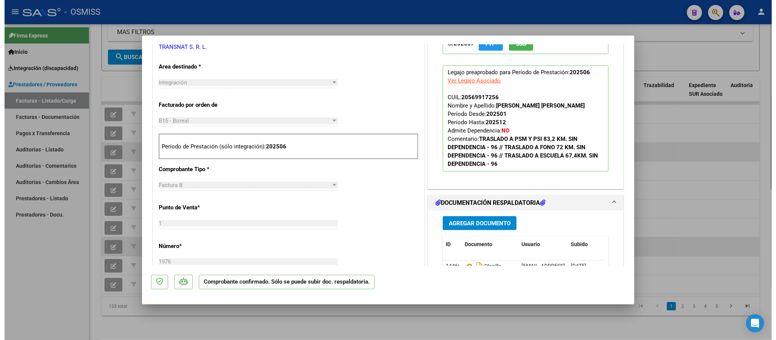
scroll to position [227, 0]
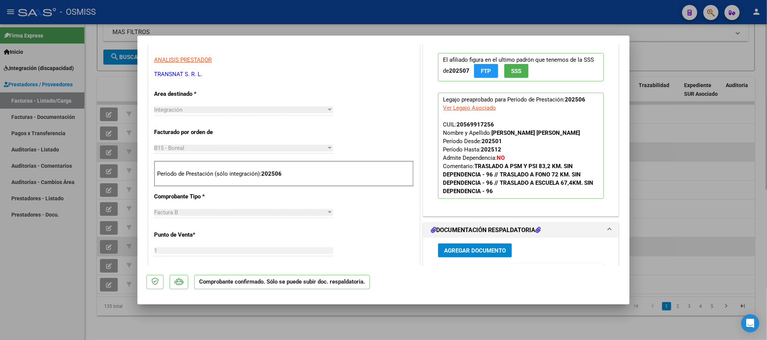
type input "$ 0,00"
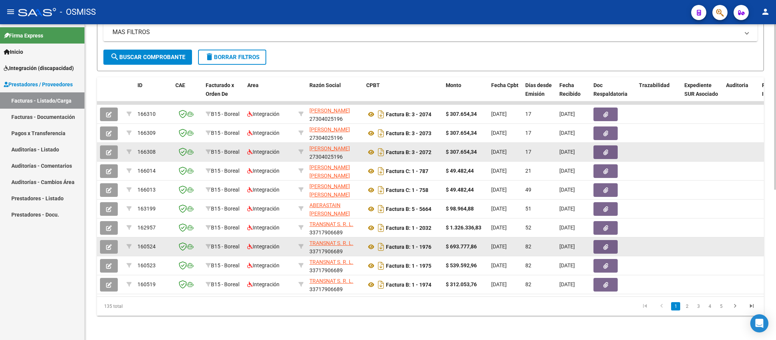
scroll to position [0, 0]
drag, startPoint x: 343, startPoint y: 246, endPoint x: 308, endPoint y: 243, distance: 35.7
click at [308, 243] on datatable-body-cell "TRANSNAT S. R. L. 33717906689" at bounding box center [334, 246] width 57 height 19
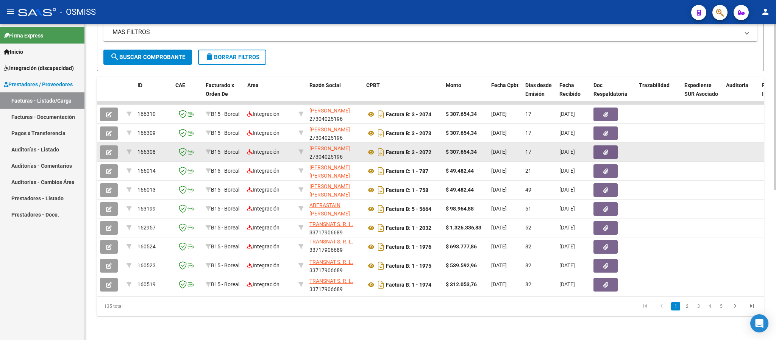
copy div "33717906689"
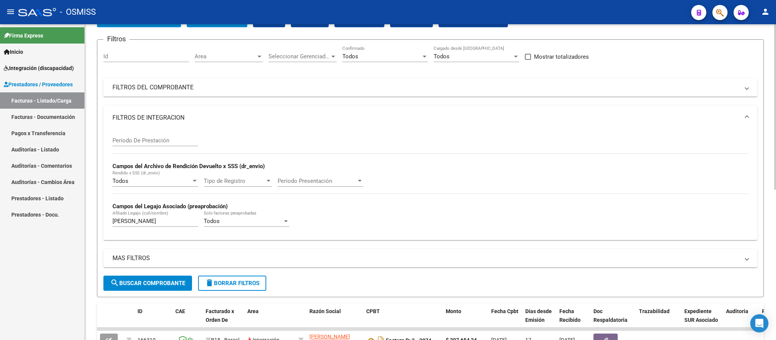
scroll to position [0, 0]
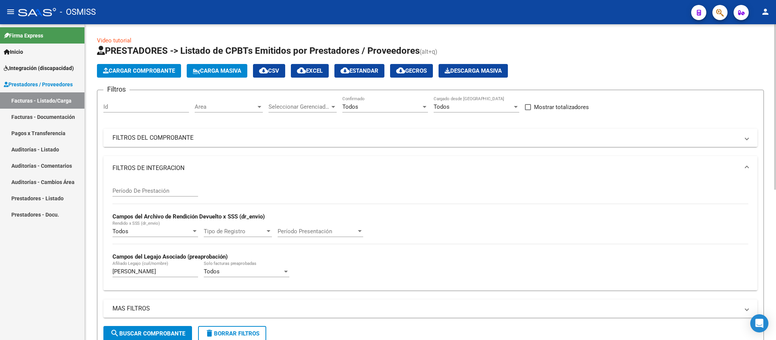
click at [476, 137] on mat-panel-title "FILTROS DEL COMPROBANTE" at bounding box center [425, 138] width 627 height 8
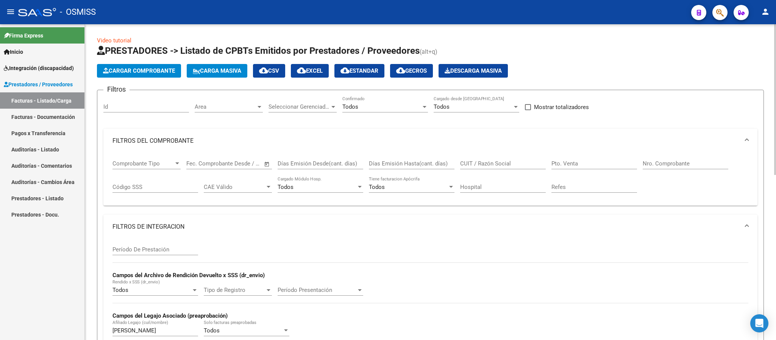
click at [486, 160] on div "CUIT / Razón Social" at bounding box center [503, 161] width 86 height 16
paste input "33717906689"
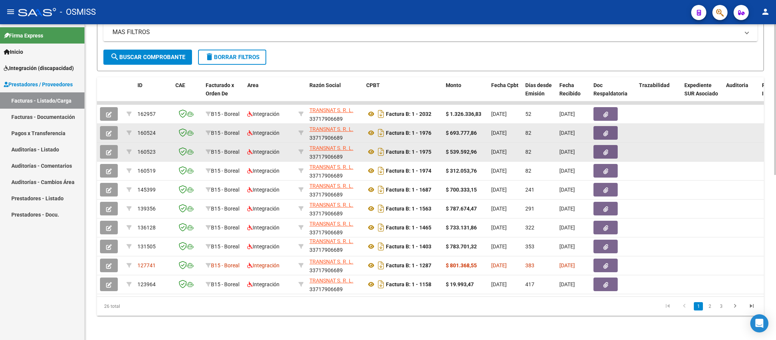
type input "33717906689"
click at [109, 131] on icon "button" at bounding box center [109, 134] width 6 height 6
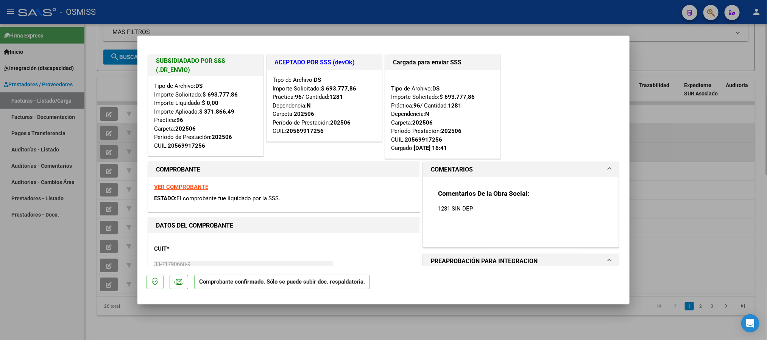
type input "$ 0,00"
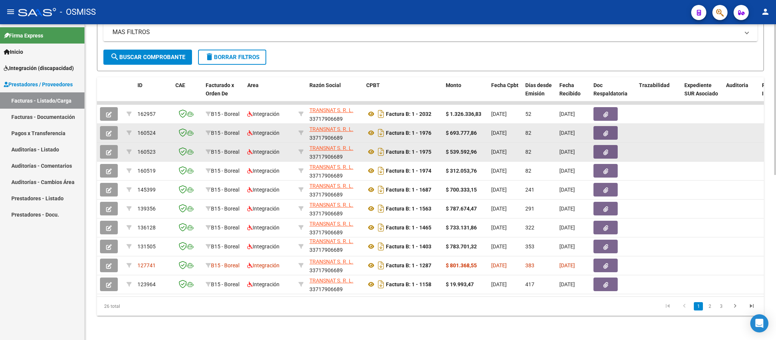
click at [110, 150] on icon "button" at bounding box center [109, 153] width 6 height 6
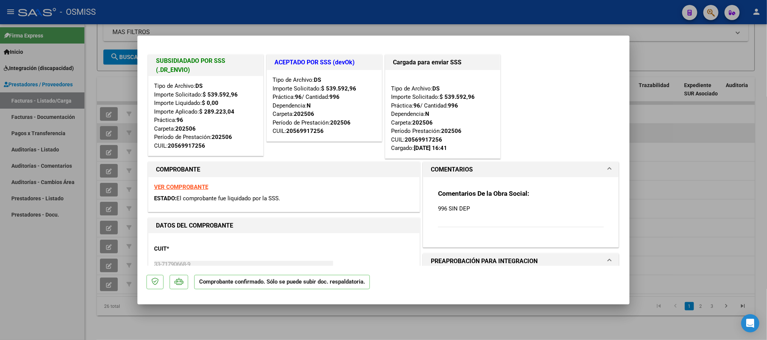
drag, startPoint x: 702, startPoint y: 125, endPoint x: 683, endPoint y: 131, distance: 20.1
click at [702, 125] on div at bounding box center [383, 170] width 767 height 340
type input "$ 0,00"
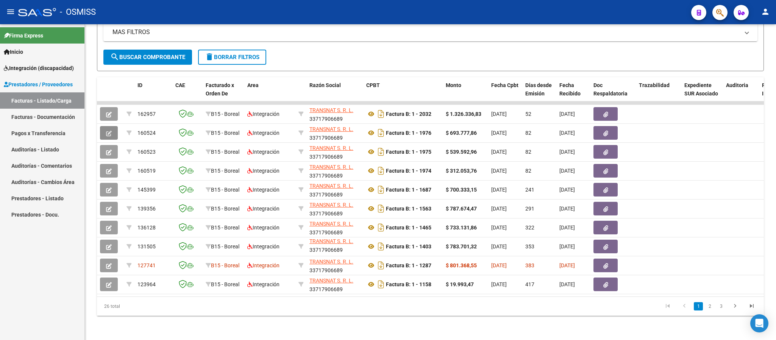
click at [107, 131] on icon "button" at bounding box center [109, 134] width 6 height 6
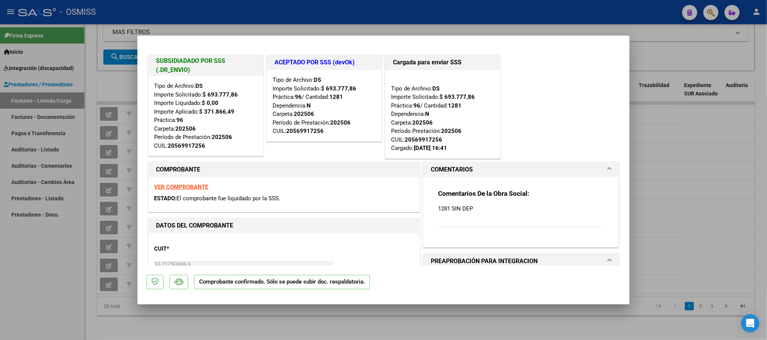
click at [664, 123] on div at bounding box center [383, 170] width 767 height 340
type input "$ 0,00"
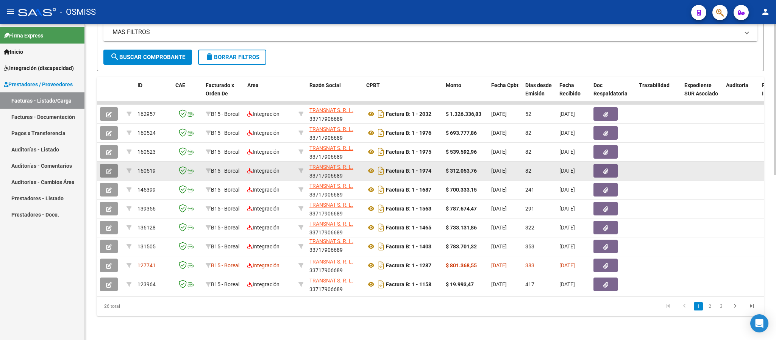
click at [108, 167] on span "button" at bounding box center [109, 170] width 6 height 7
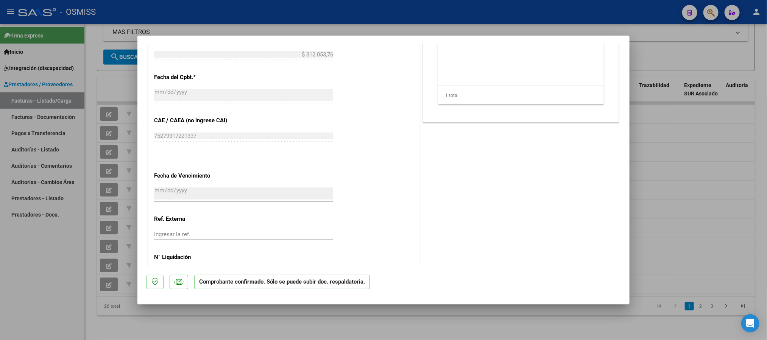
scroll to position [322, 0]
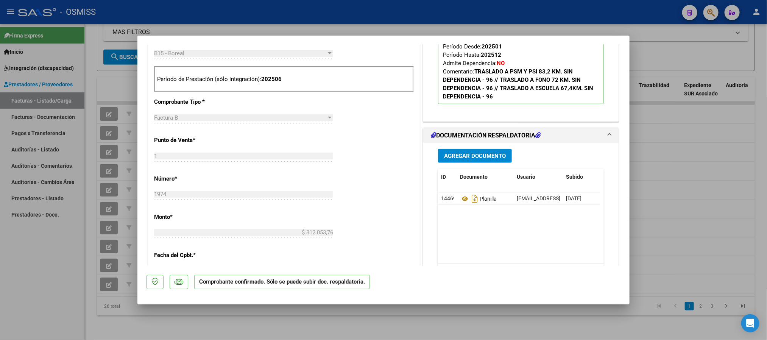
type input "$ 0,00"
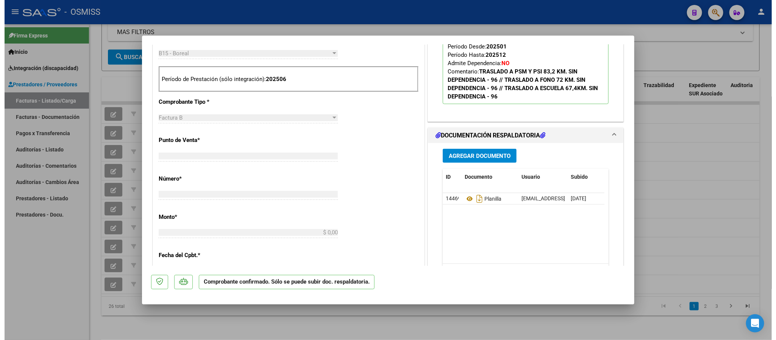
scroll to position [209, 0]
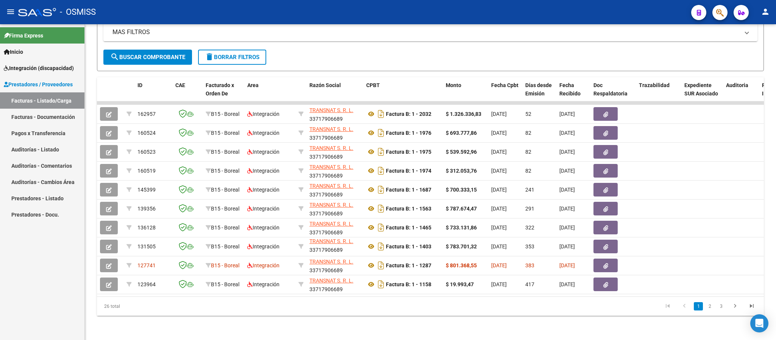
click at [35, 69] on span "Integración (discapacidad)" at bounding box center [39, 68] width 70 height 8
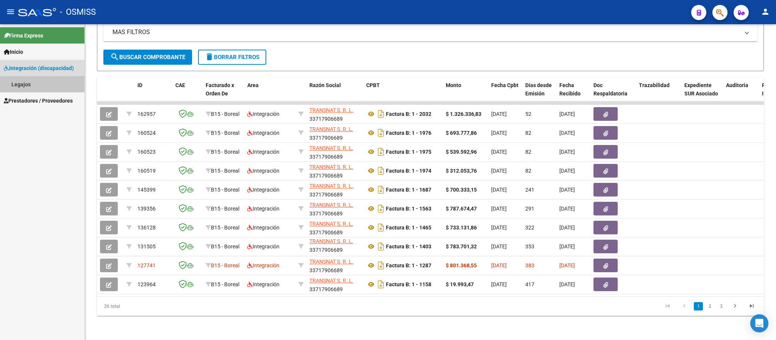
click at [22, 81] on link "Legajos" at bounding box center [42, 84] width 84 height 16
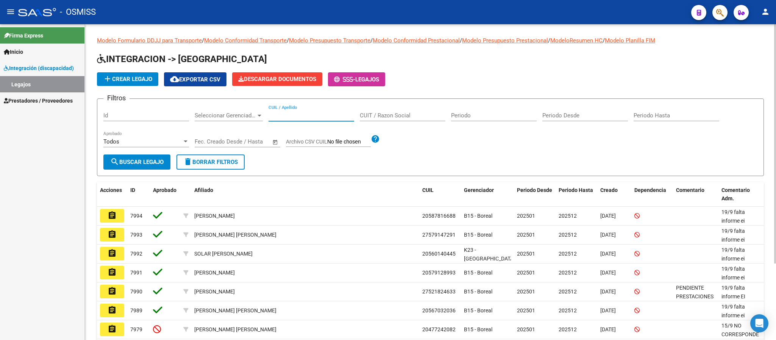
click at [318, 117] on input "CUIL / Apellido" at bounding box center [311, 115] width 86 height 7
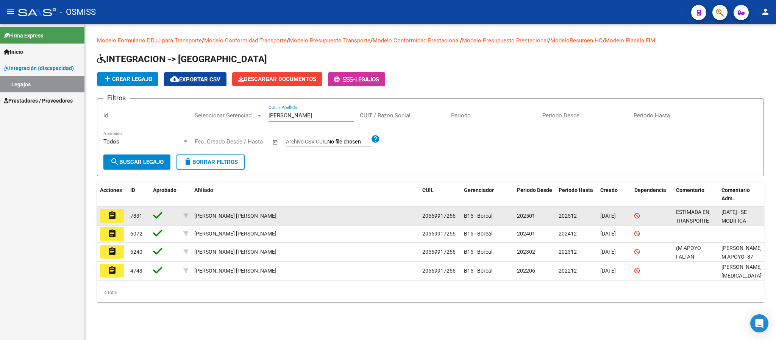
type input "cortez aros"
click at [111, 216] on mat-icon "assignment" at bounding box center [112, 215] width 9 height 9
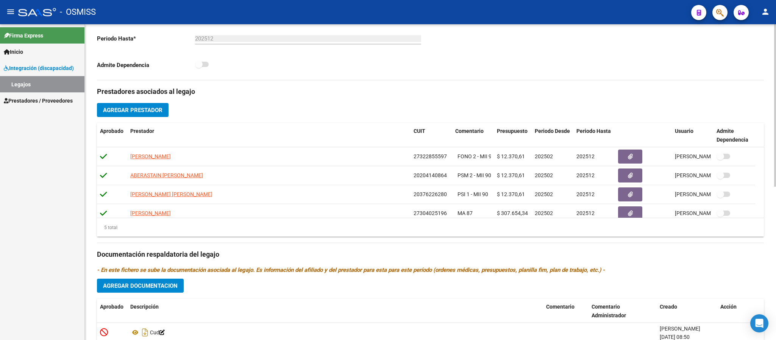
scroll to position [227, 0]
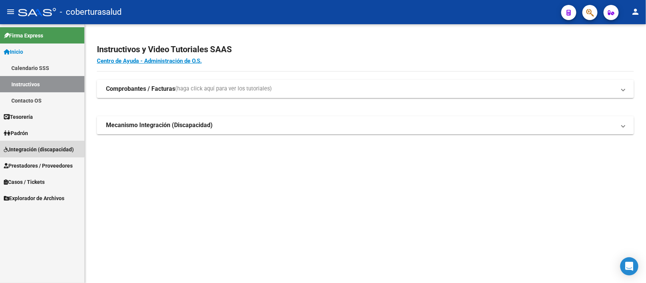
click at [39, 147] on span "Integración (discapacidad)" at bounding box center [39, 149] width 70 height 8
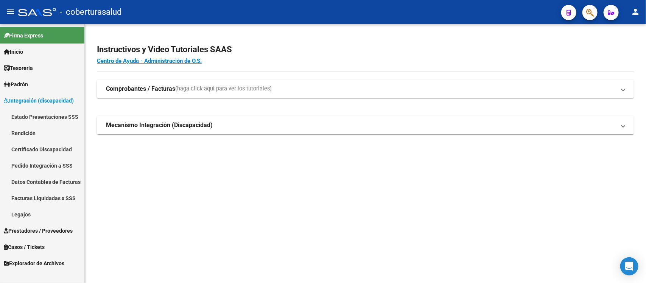
click at [30, 114] on link "Estado Presentaciones SSS" at bounding box center [42, 117] width 84 height 16
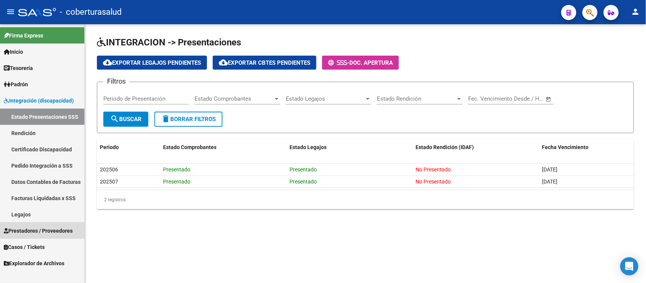
click at [38, 230] on span "Prestadores / Proveedores" at bounding box center [38, 231] width 69 height 8
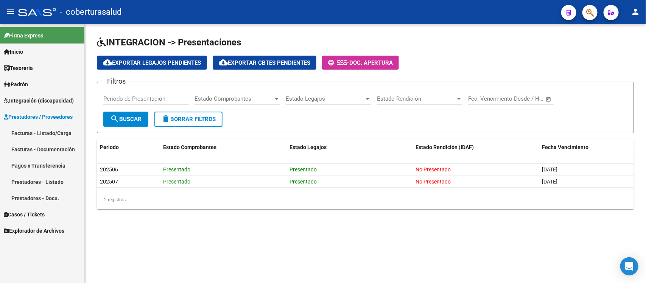
click at [36, 131] on link "Facturas - Listado/Carga" at bounding box center [42, 133] width 84 height 16
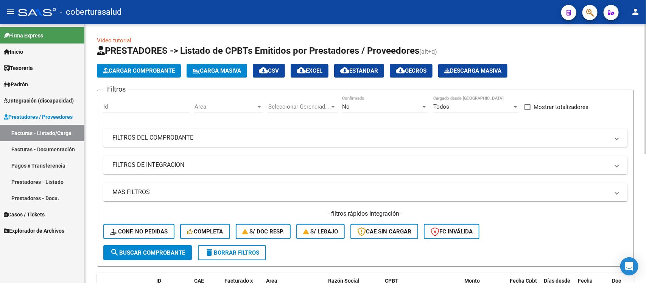
click at [372, 109] on div "No" at bounding box center [381, 106] width 79 height 7
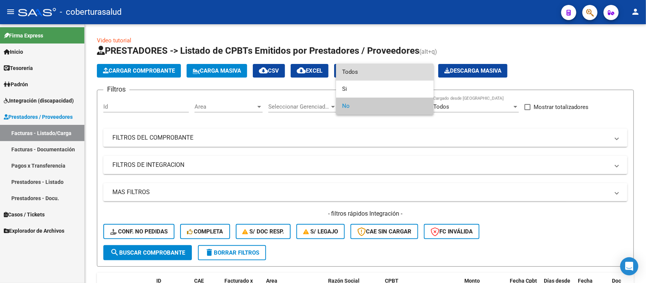
click at [368, 73] on span "Todos" at bounding box center [385, 72] width 86 height 17
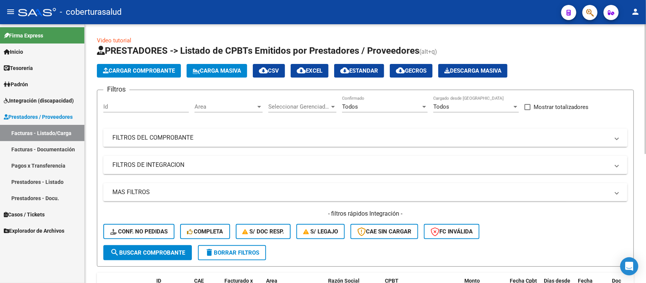
click at [355, 134] on mat-panel-title "FILTROS DEL COMPROBANTE" at bounding box center [360, 138] width 497 height 8
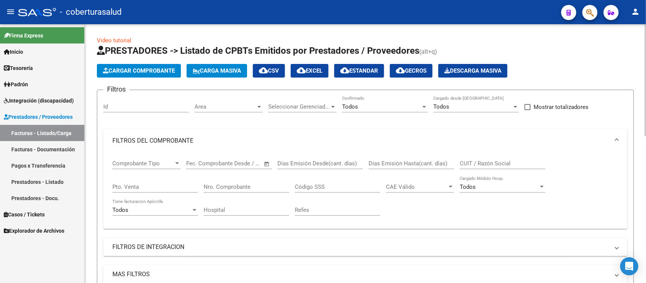
click at [478, 164] on input "CUIT / Razón Social" at bounding box center [503, 163] width 86 height 7
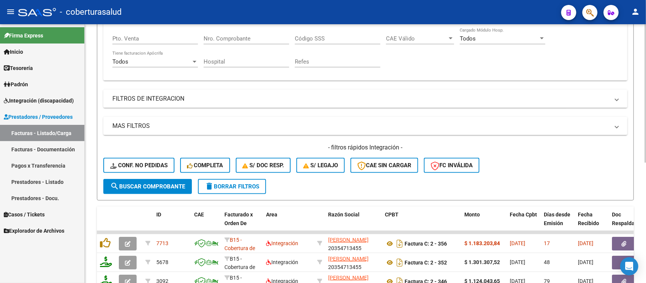
scroll to position [189, 0]
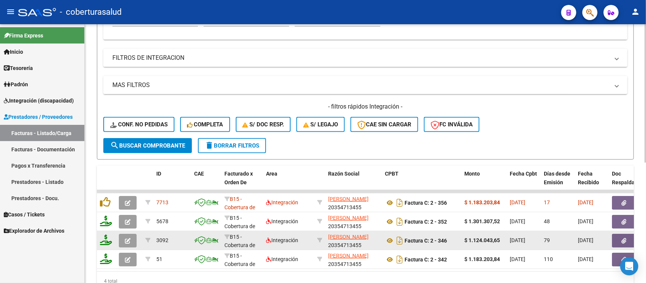
type input "20354713455"
click at [127, 240] on icon "button" at bounding box center [128, 241] width 6 height 6
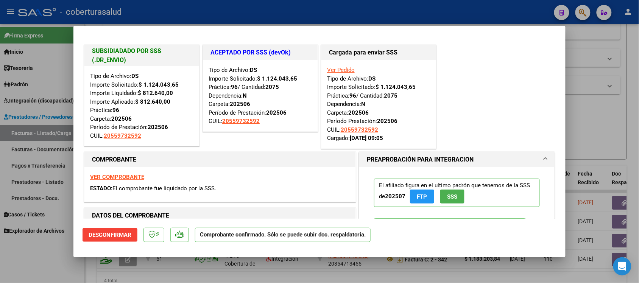
type input "$ 0,00"
